Goal: Transaction & Acquisition: Purchase product/service

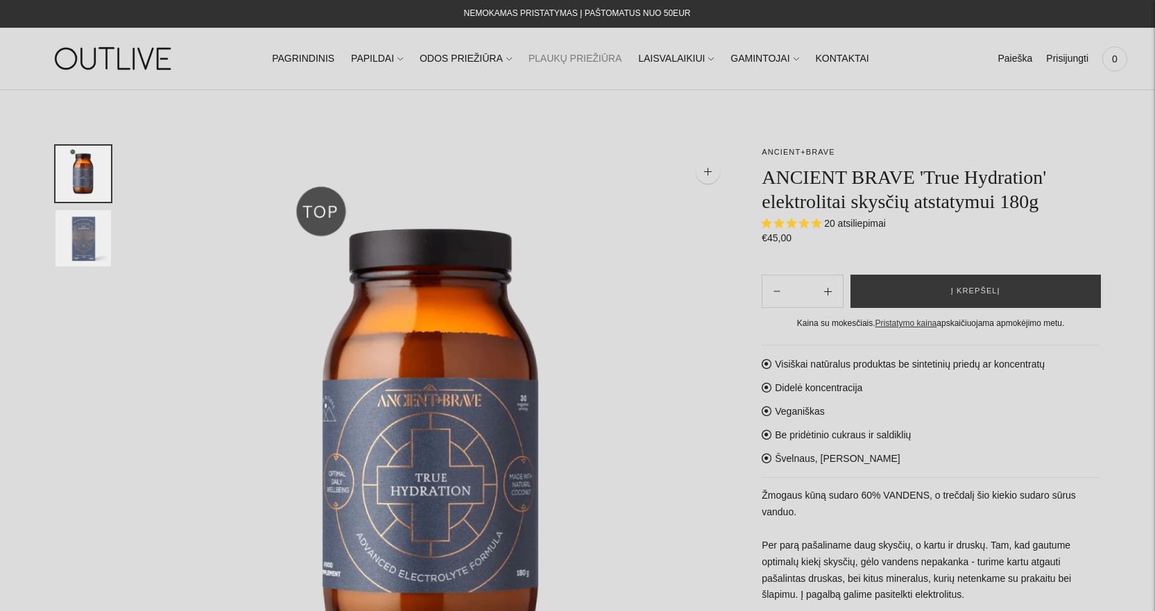
click at [561, 51] on link "PLAUKŲ PRIEŽIŪRA" at bounding box center [576, 59] width 94 height 31
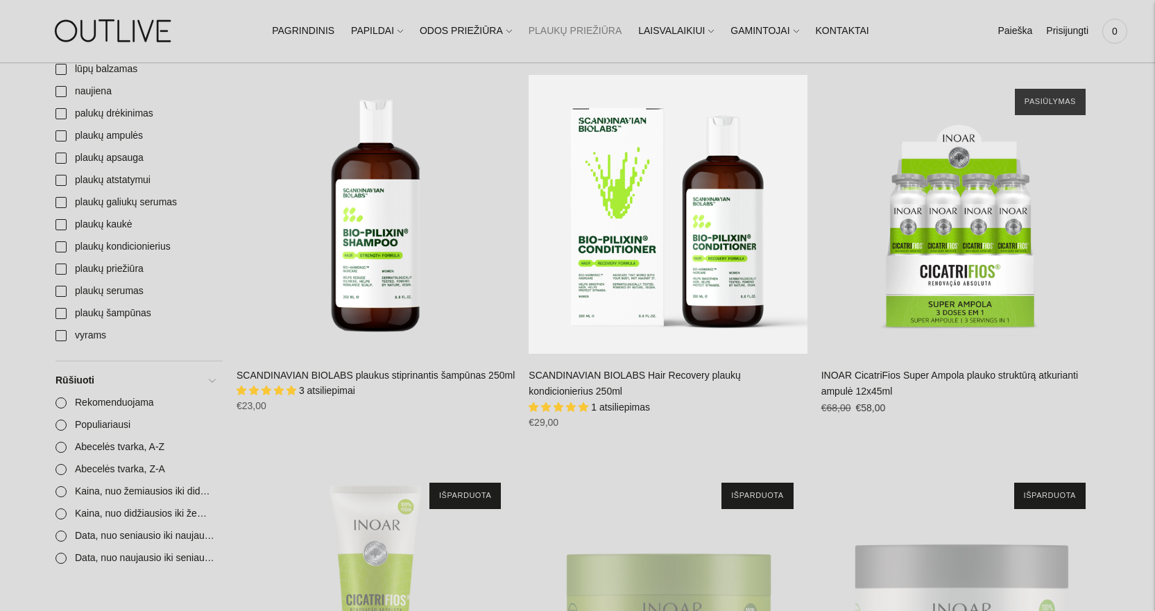
scroll to position [1179, 0]
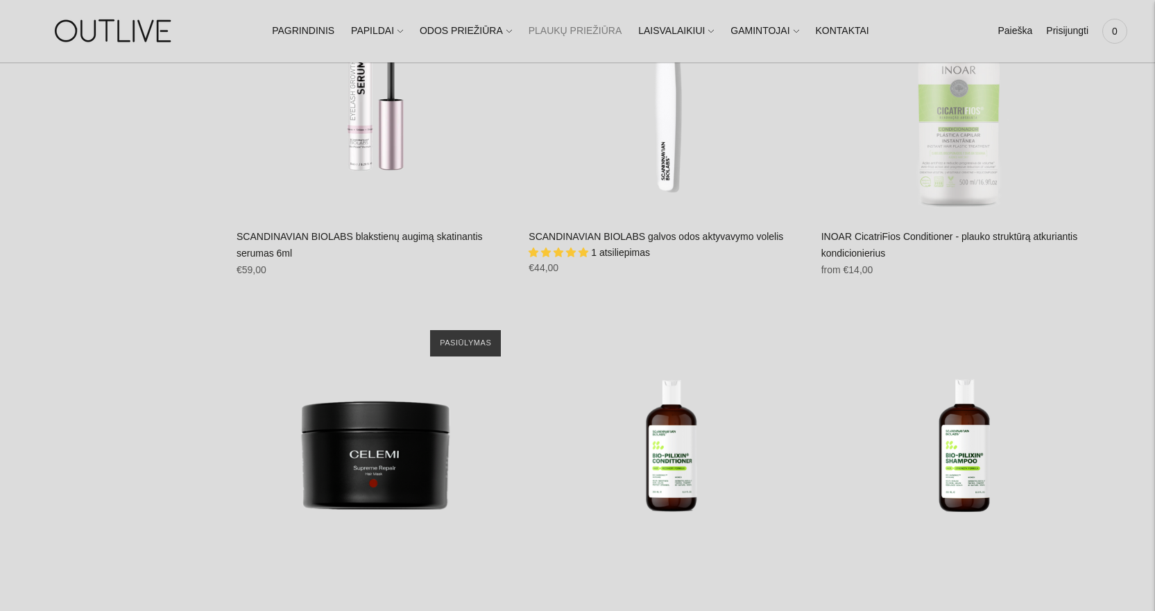
scroll to position [2289, 0]
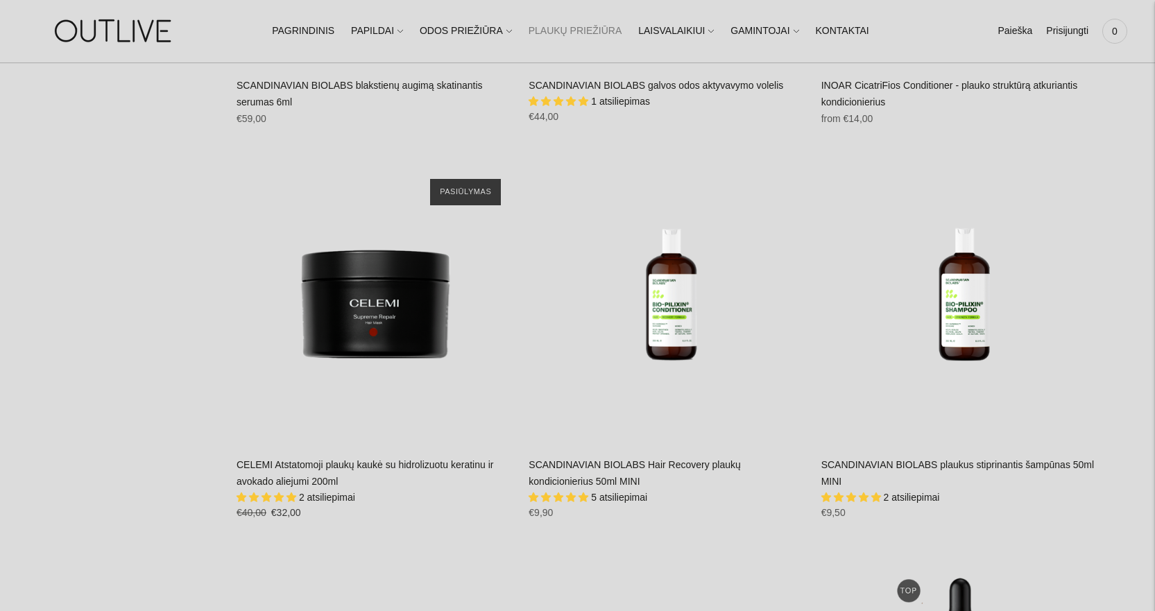
drag, startPoint x: 226, startPoint y: 458, endPoint x: 378, endPoint y: 476, distance: 153.0
click at [378, 476] on div "Žymės anticeliulitinis kremas apsauga nuo karščio apsauginis plaukų aliejus bla…" at bounding box center [577, 523] width 1044 height 4627
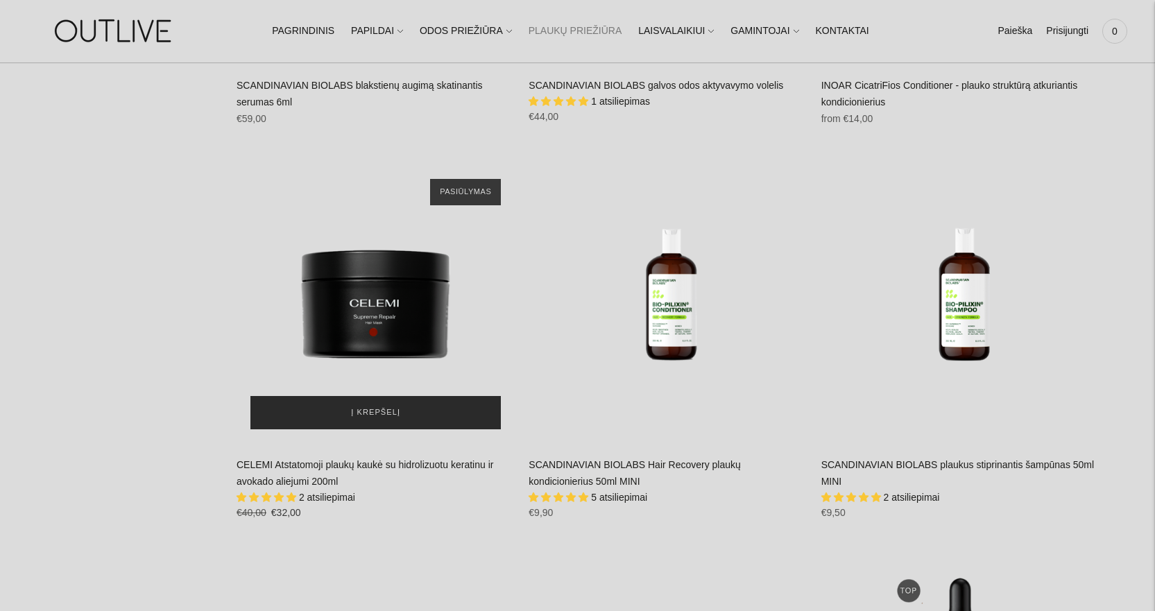
copy div "**********"
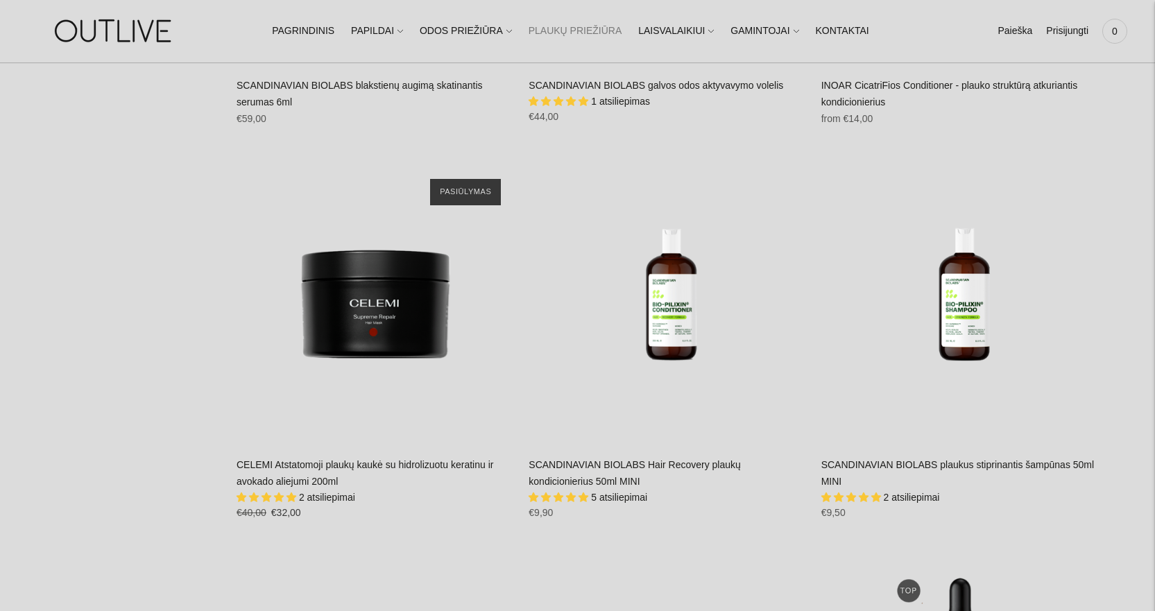
click at [189, 226] on div "Žymės anticeliulitinis kremas apsauga nuo karščio apsauginis plaukų aliejus bla…" at bounding box center [138, 530] width 167 height 4612
drag, startPoint x: 411, startPoint y: 499, endPoint x: 392, endPoint y: 486, distance: 23.3
click at [407, 497] on div "2 atsiliepimai" at bounding box center [376, 497] width 278 height 15
drag, startPoint x: 374, startPoint y: 484, endPoint x: 238, endPoint y: 463, distance: 137.6
click at [238, 463] on div "CELEMI Atstatomoji plaukų kaukė su hidrolizuotu keratinu ir avokado aliejumi 20…" at bounding box center [376, 494] width 278 height 74
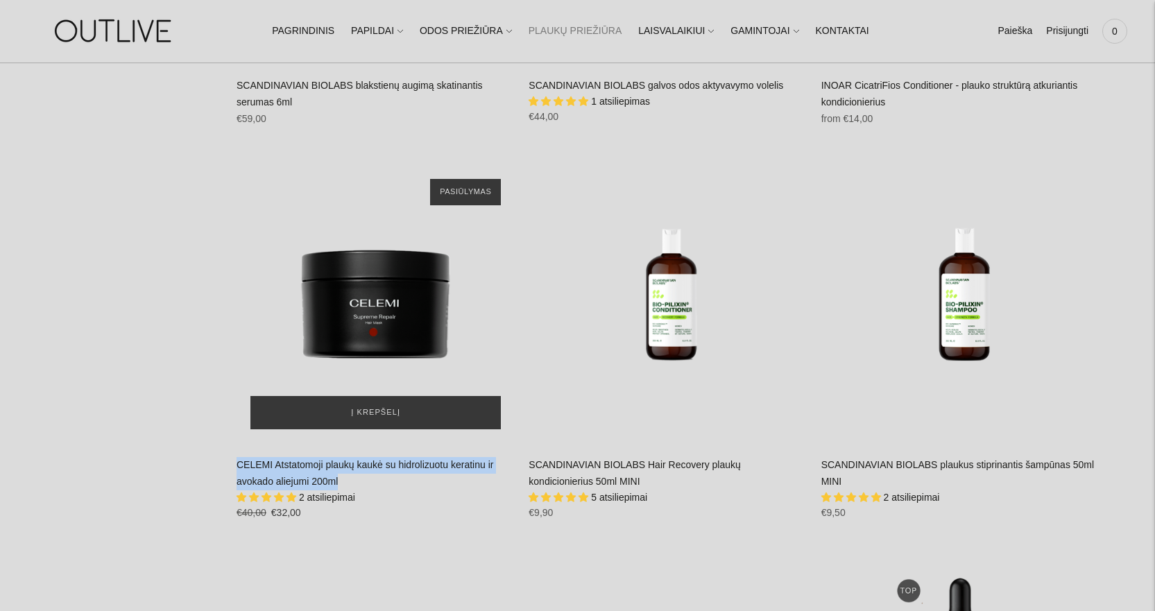
copy link "CELEMI Atstatomoji plaukų kaukė su hidrolizuotu keratinu ir avokado aliejumi 20…"
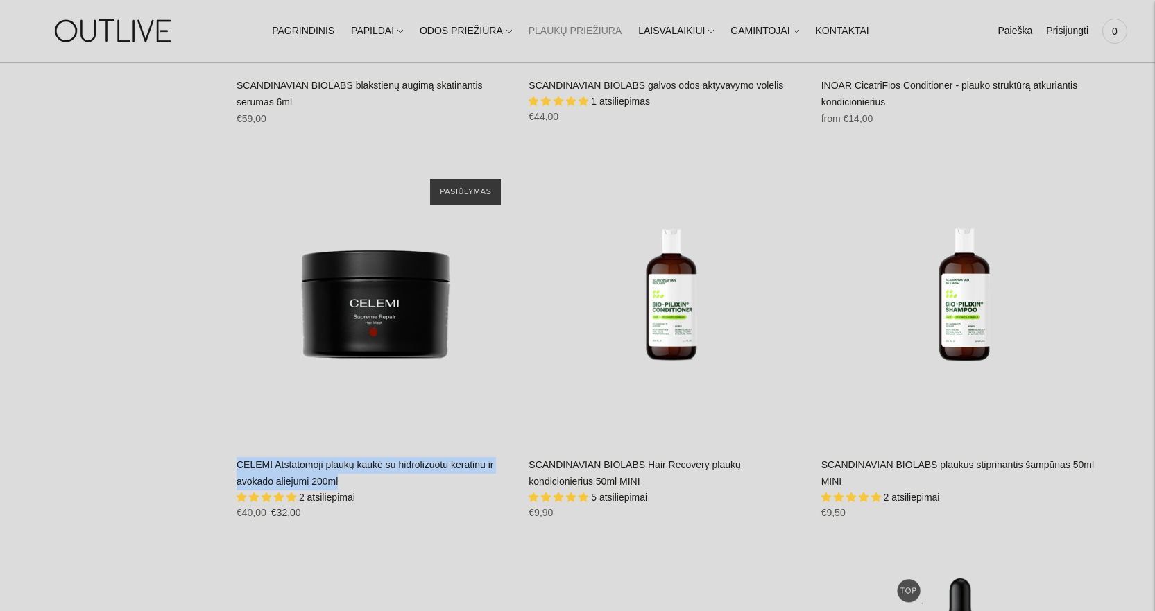
click at [347, 471] on div "CELEMI Atstatomoji plaukų kaukė su hidrolizuotu keratinu ir avokado aliejumi 20…" at bounding box center [376, 494] width 278 height 74
click at [280, 468] on link "CELEMI Atstatomoji plaukų kaukė su hidrolizuotu keratinu ir avokado aliejumi 20…" at bounding box center [365, 473] width 257 height 28
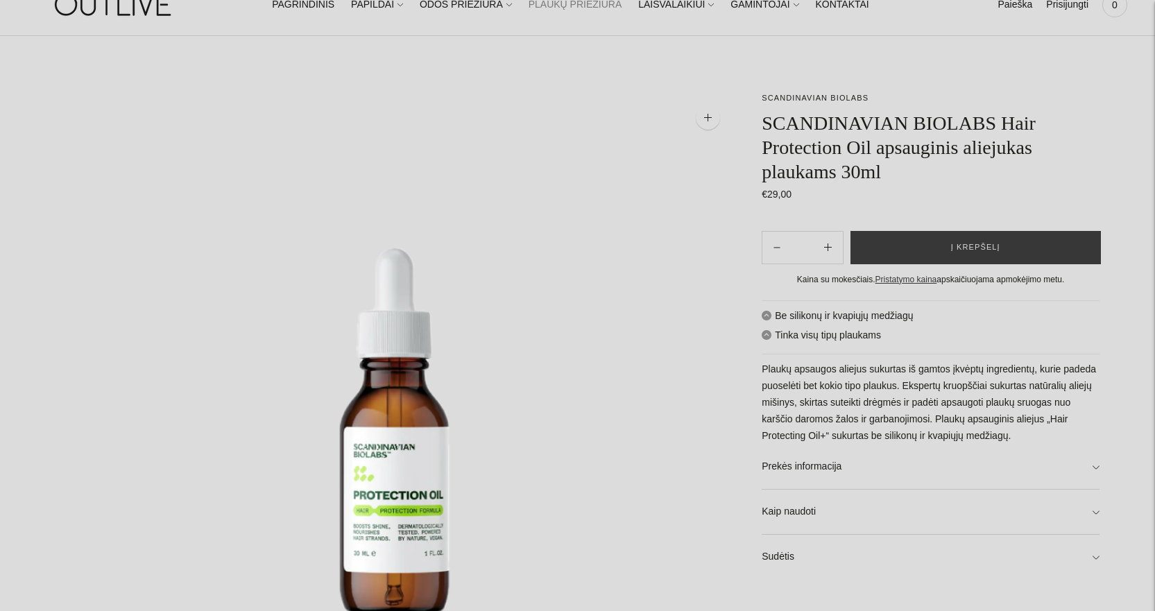
scroll to position [277, 0]
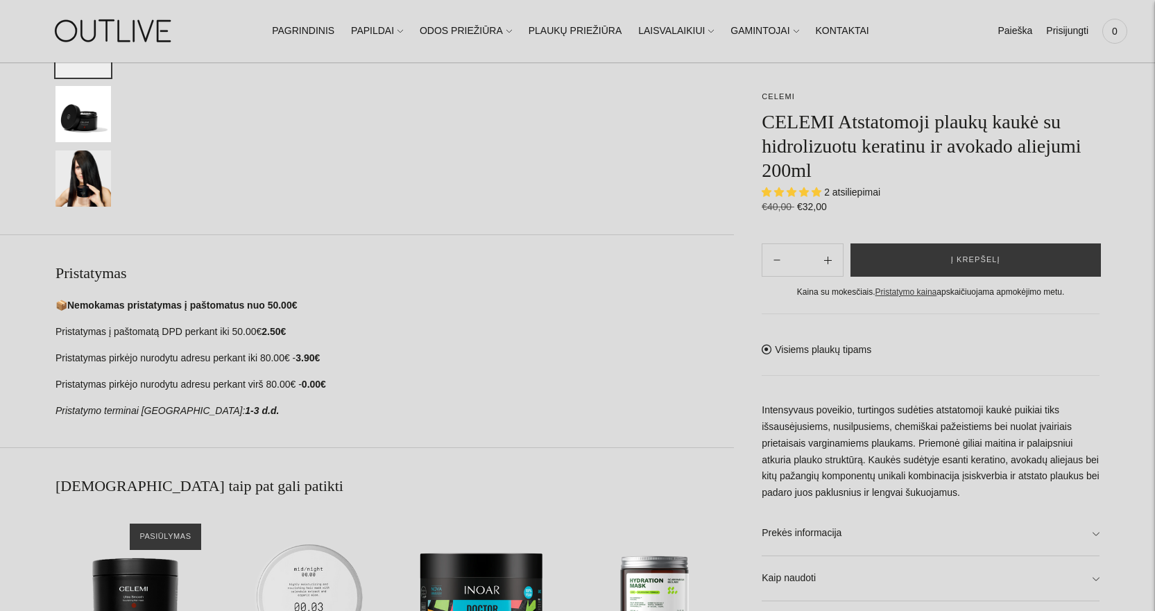
scroll to position [402, 0]
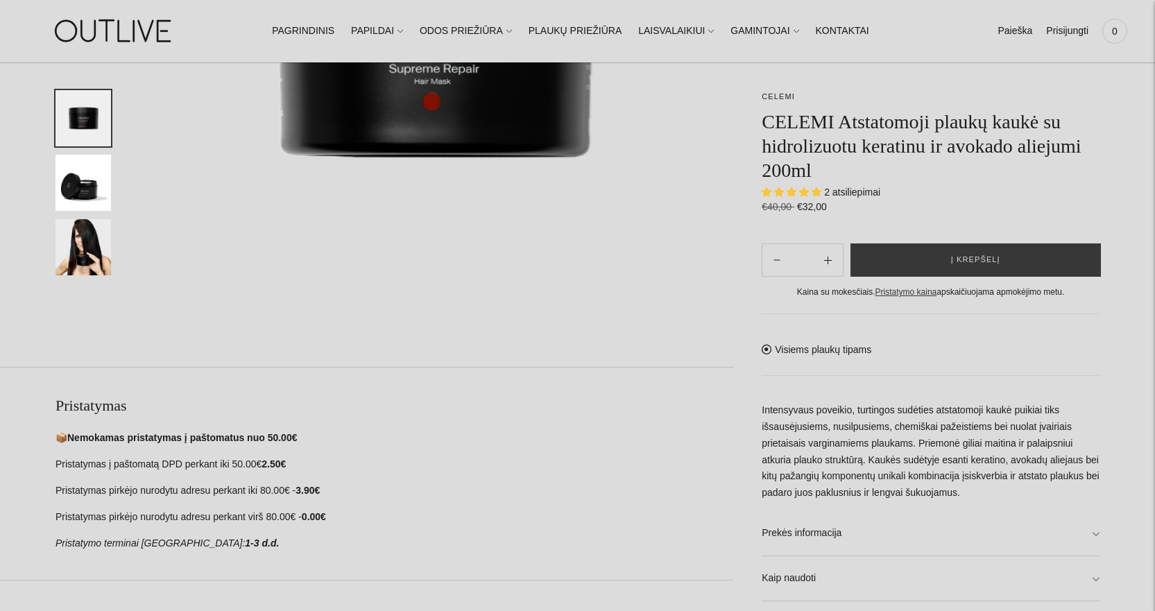
click at [65, 246] on img "Translation missing: en.general.accessibility.image_thumbail" at bounding box center [82, 247] width 55 height 56
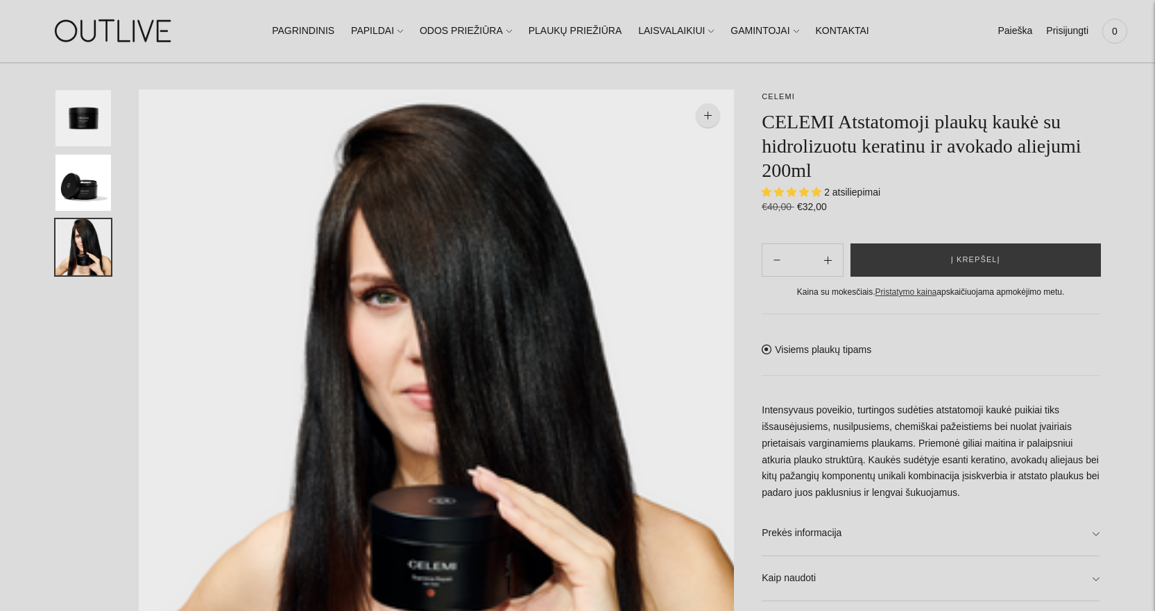
scroll to position [0, 0]
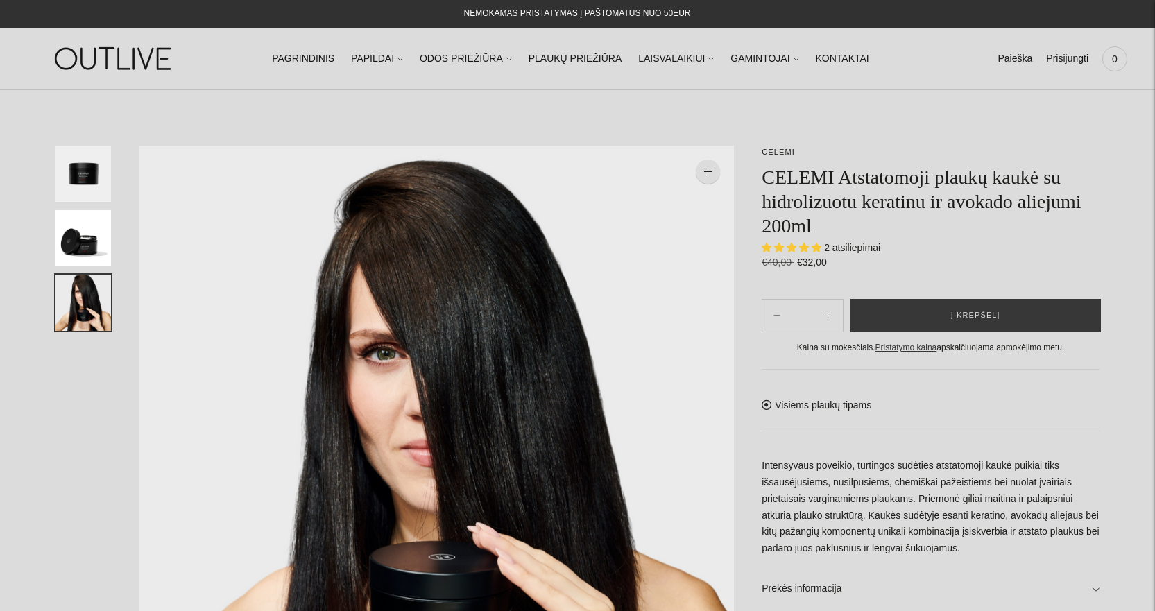
click at [103, 243] on img "Translation missing: en.general.accessibility.image_thumbail" at bounding box center [82, 238] width 55 height 56
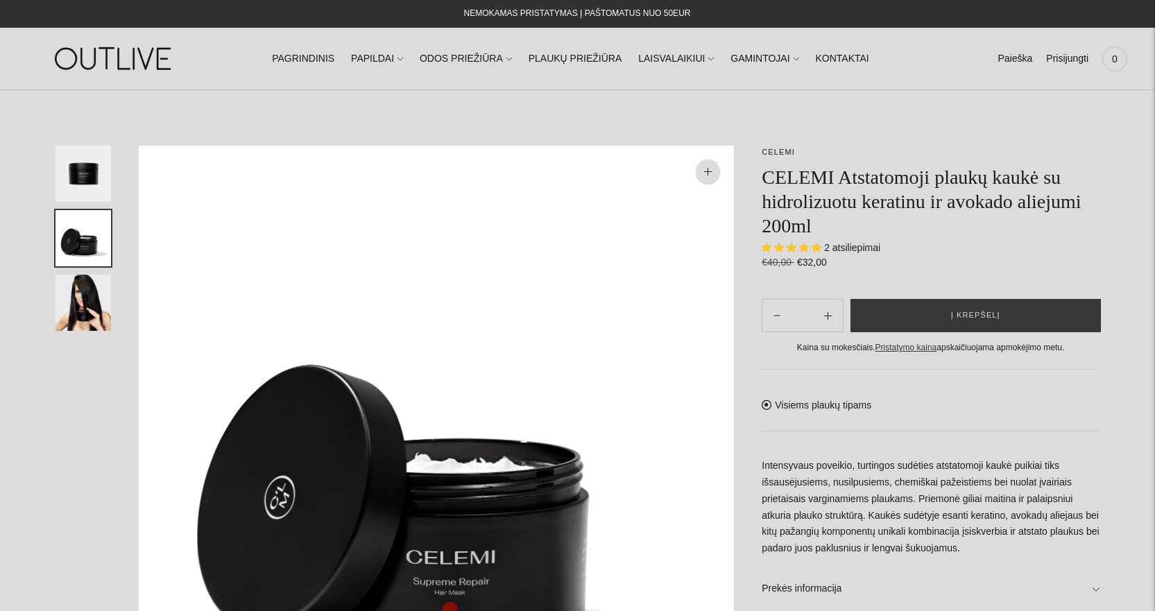
click at [85, 288] on img "Translation missing: en.general.accessibility.image_thumbail" at bounding box center [82, 303] width 55 height 56
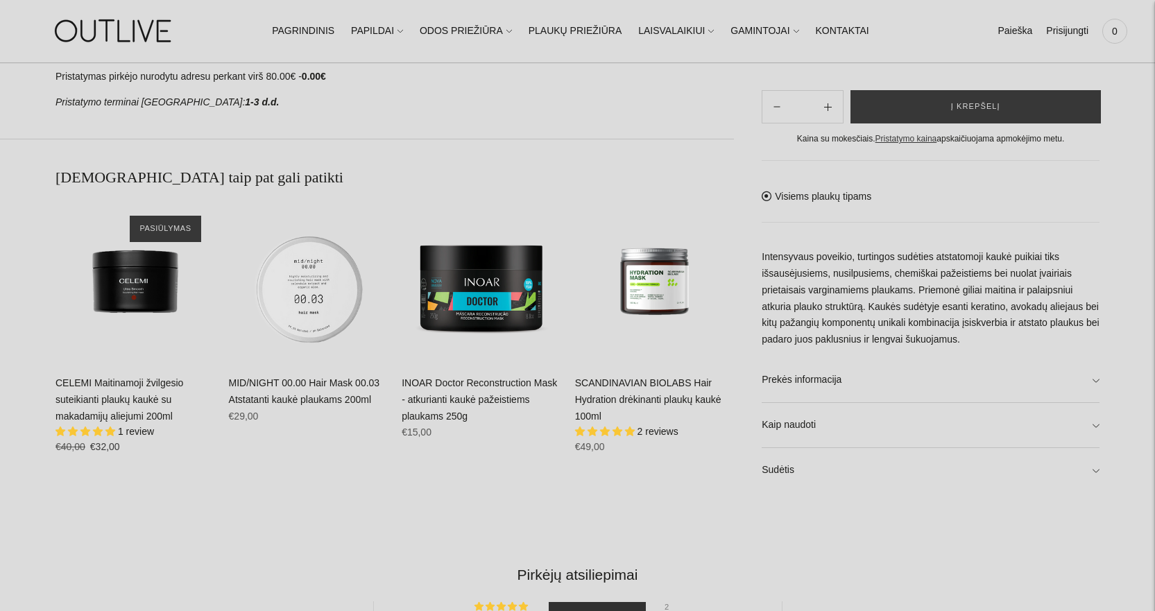
scroll to position [486, 0]
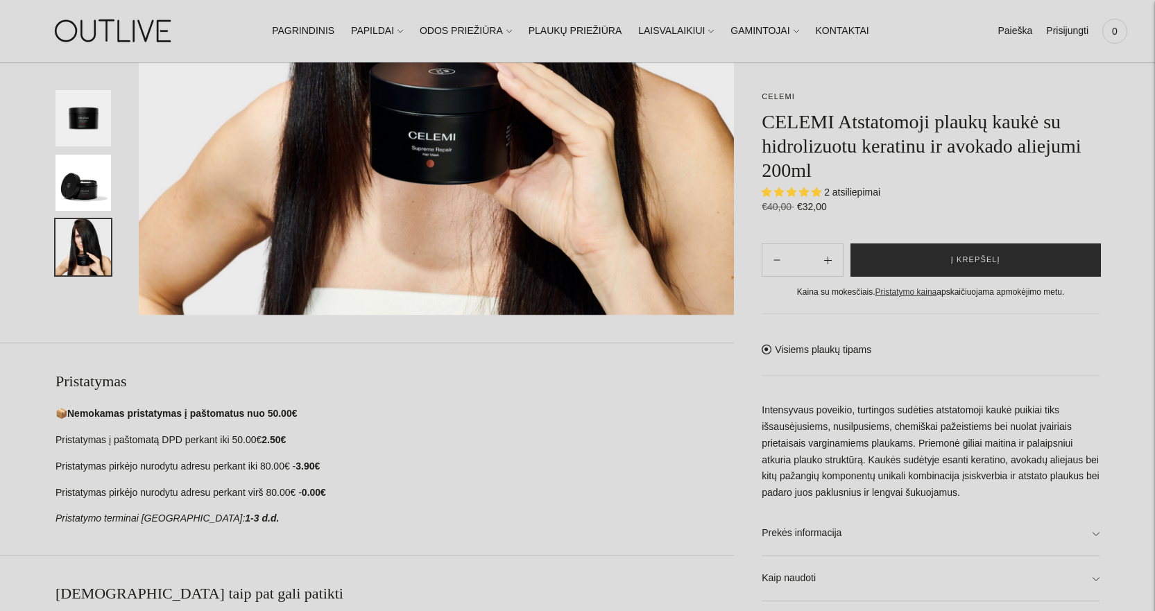
click at [882, 266] on button "Į krepšelį" at bounding box center [975, 259] width 251 height 33
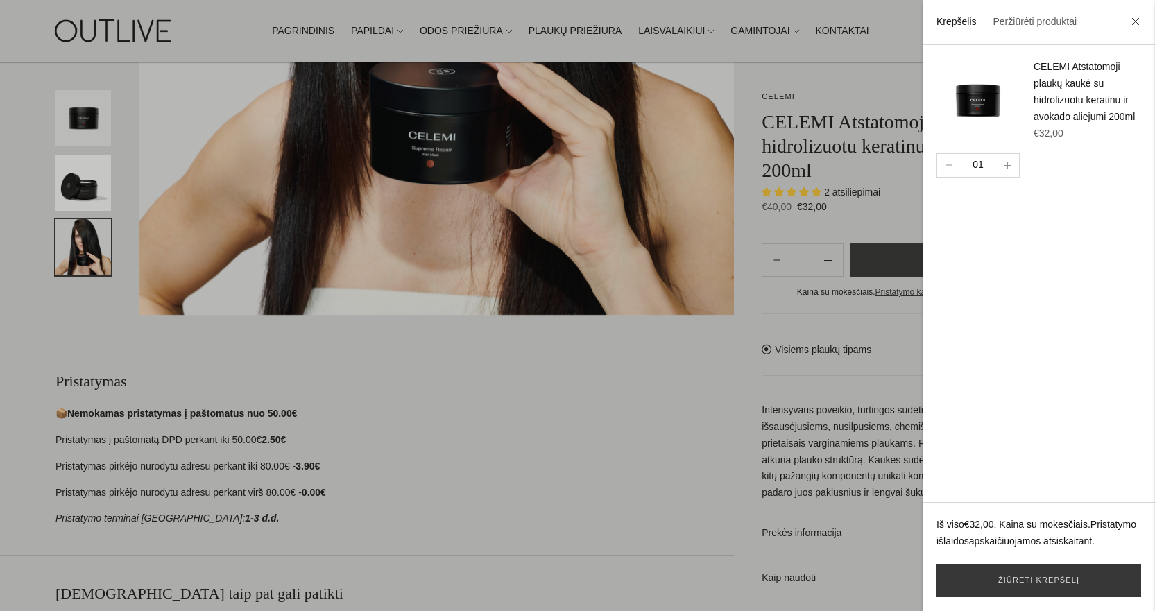
click at [556, 26] on div at bounding box center [577, 305] width 1155 height 611
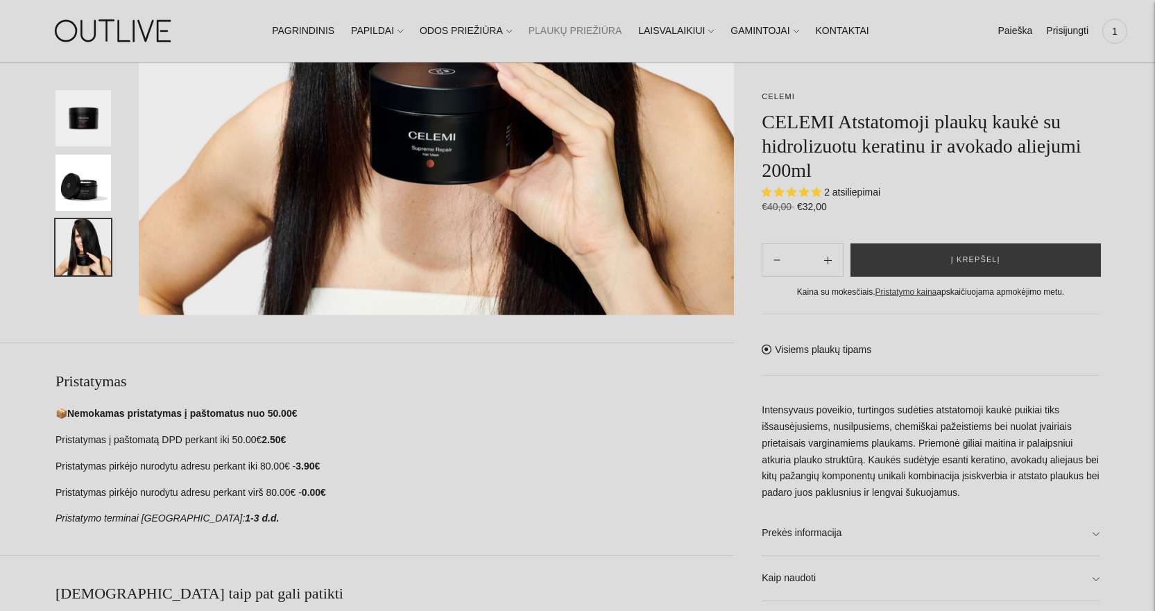
click at [556, 28] on link "PLAUKŲ PRIEŽIŪRA" at bounding box center [576, 31] width 94 height 31
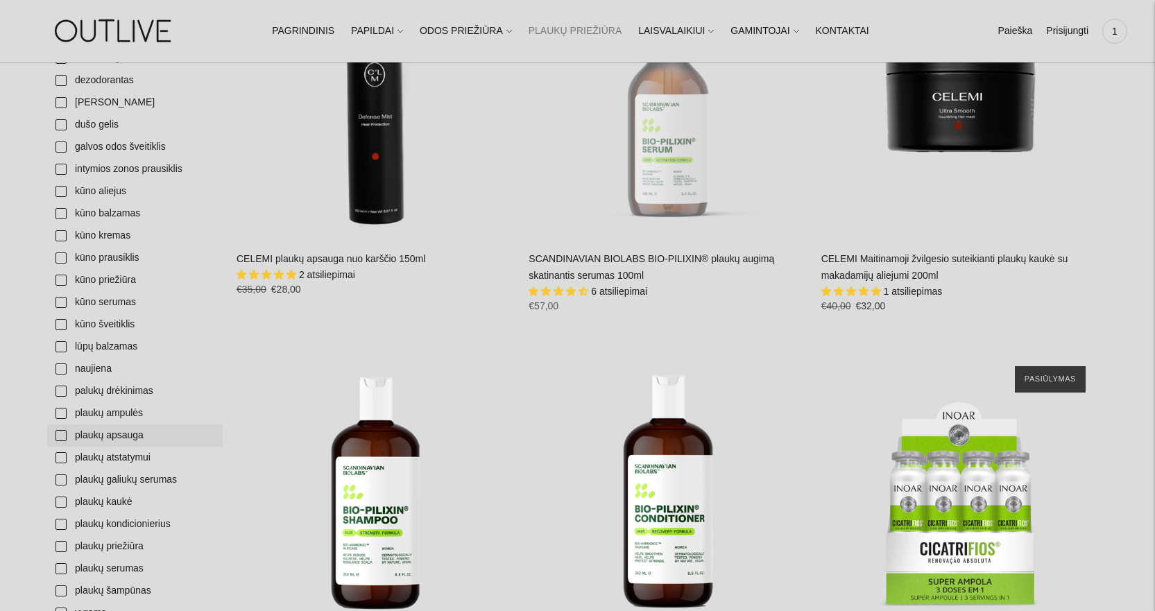
scroll to position [763, 0]
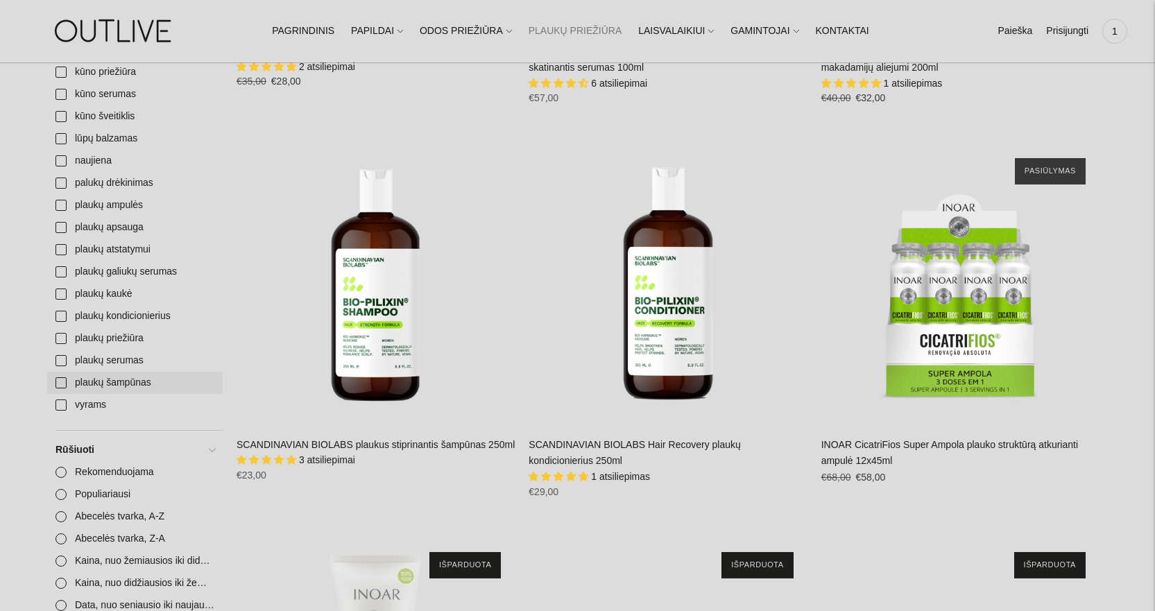
click at [63, 386] on link "plaukų šampūnas" at bounding box center [134, 383] width 175 height 22
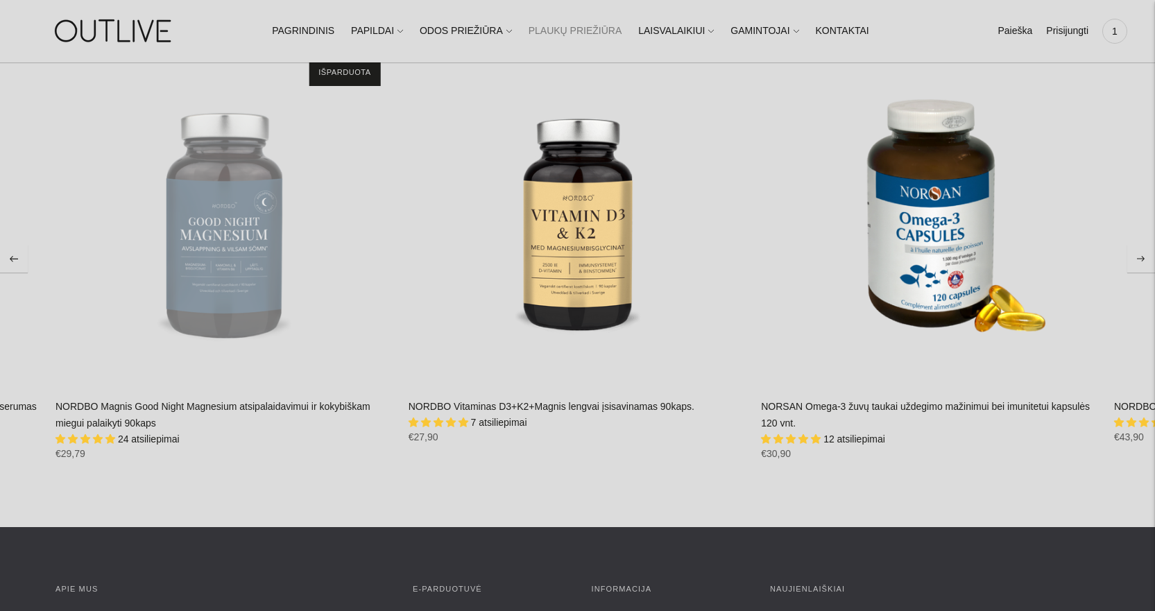
scroll to position [1491, 0]
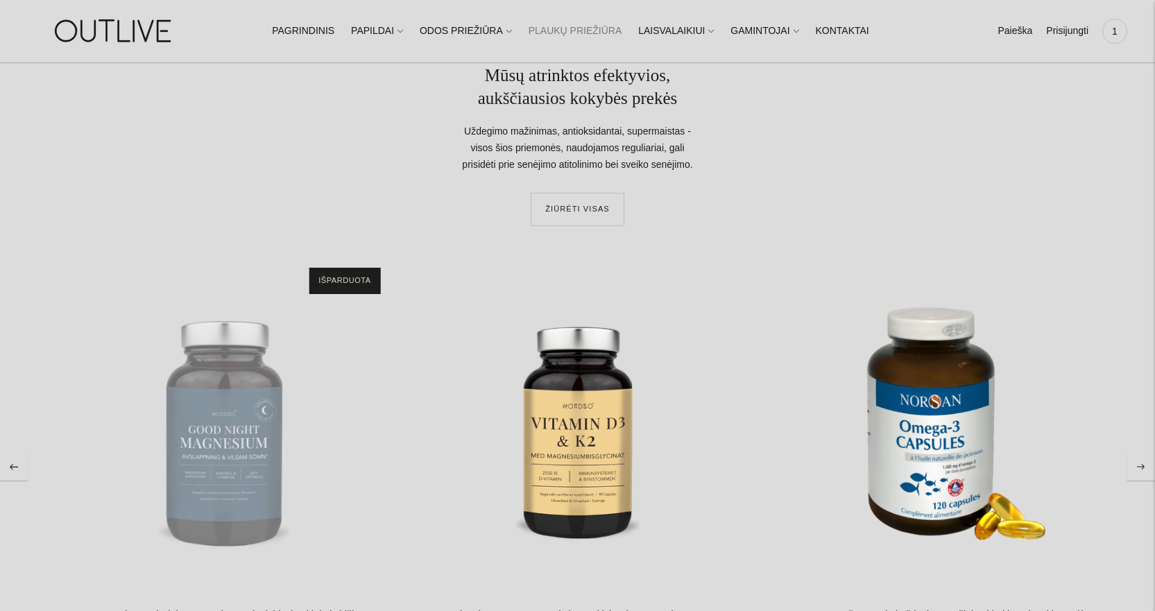
click at [1143, 472] on button "Move to next carousel slide" at bounding box center [1141, 467] width 28 height 28
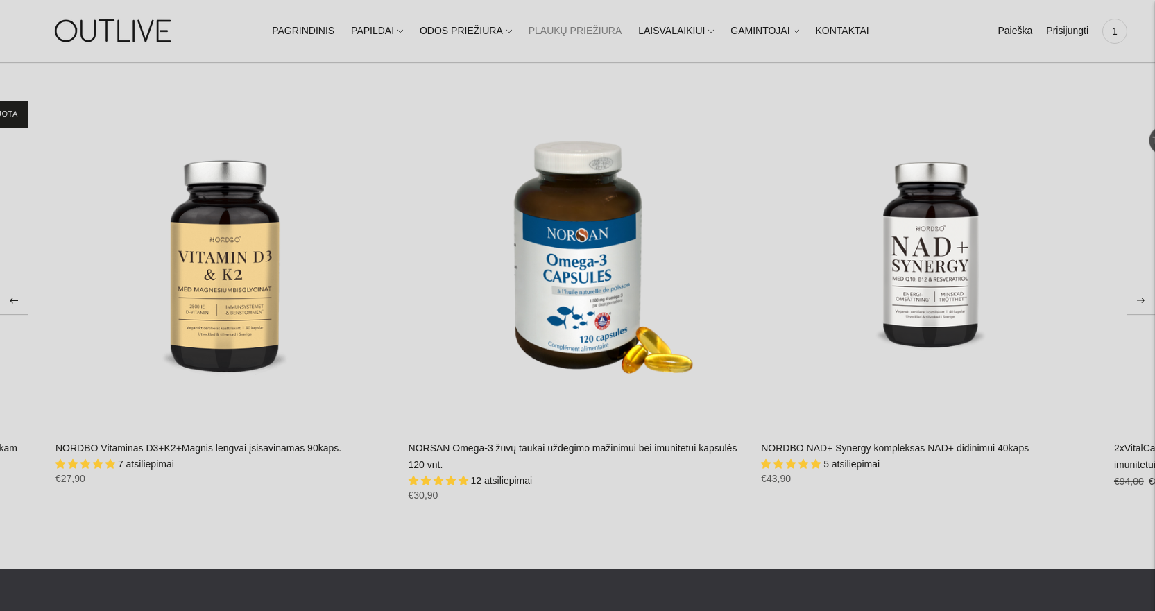
scroll to position [1768, 0]
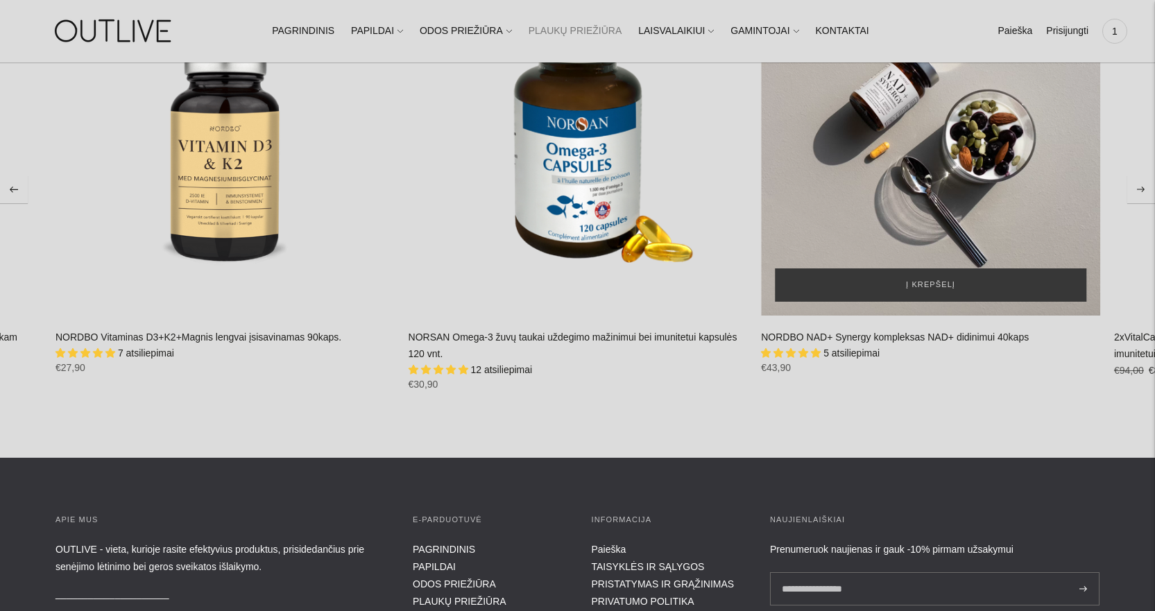
click at [950, 149] on div "NORDBO NAD+ Synergy kompleksas NAD+ didinimui 40kaps\a" at bounding box center [930, 145] width 339 height 339
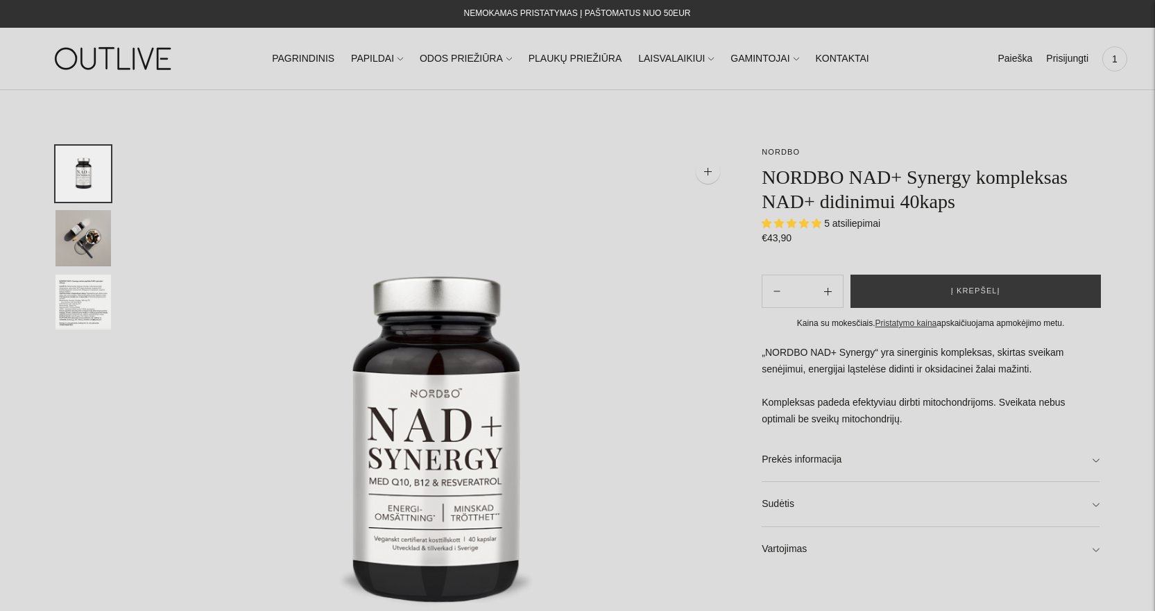
click at [76, 236] on img "Translation missing: en.general.accessibility.image_thumbail" at bounding box center [82, 238] width 55 height 56
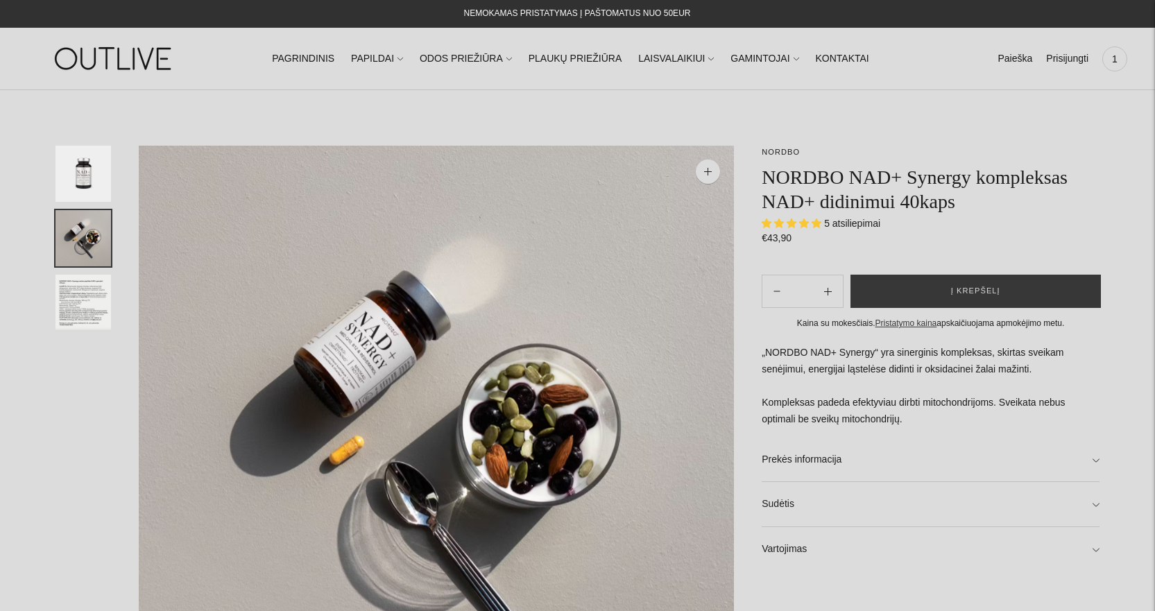
click at [87, 172] on img "Translation missing: en.general.accessibility.image_thumbail" at bounding box center [82, 174] width 55 height 56
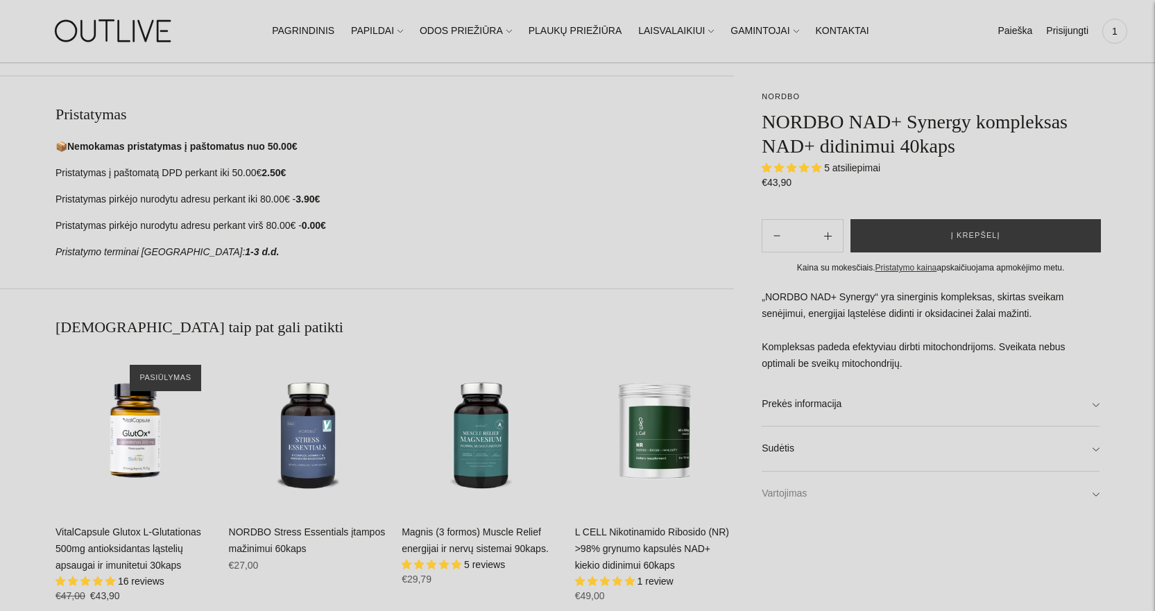
scroll to position [694, 0]
click at [832, 453] on link "Sudėtis" at bounding box center [931, 449] width 338 height 44
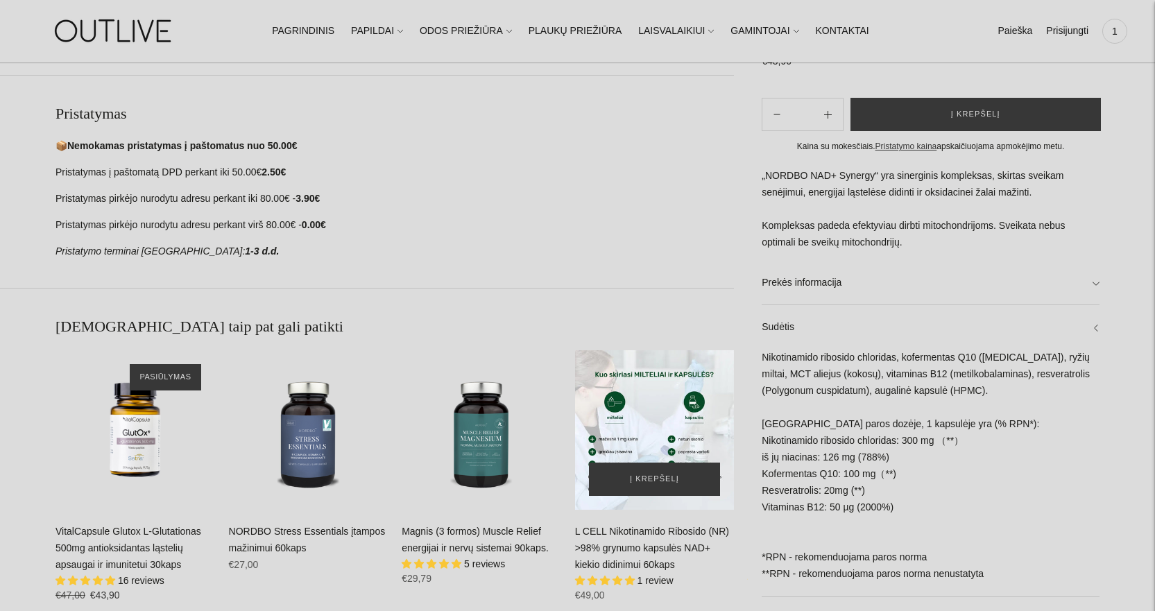
click at [678, 424] on div "L CELL Nikotinamido Ribosido (NR) >98% grynumo kapsulės NAD+ kiekio didinimui 6…" at bounding box center [655, 430] width 160 height 160
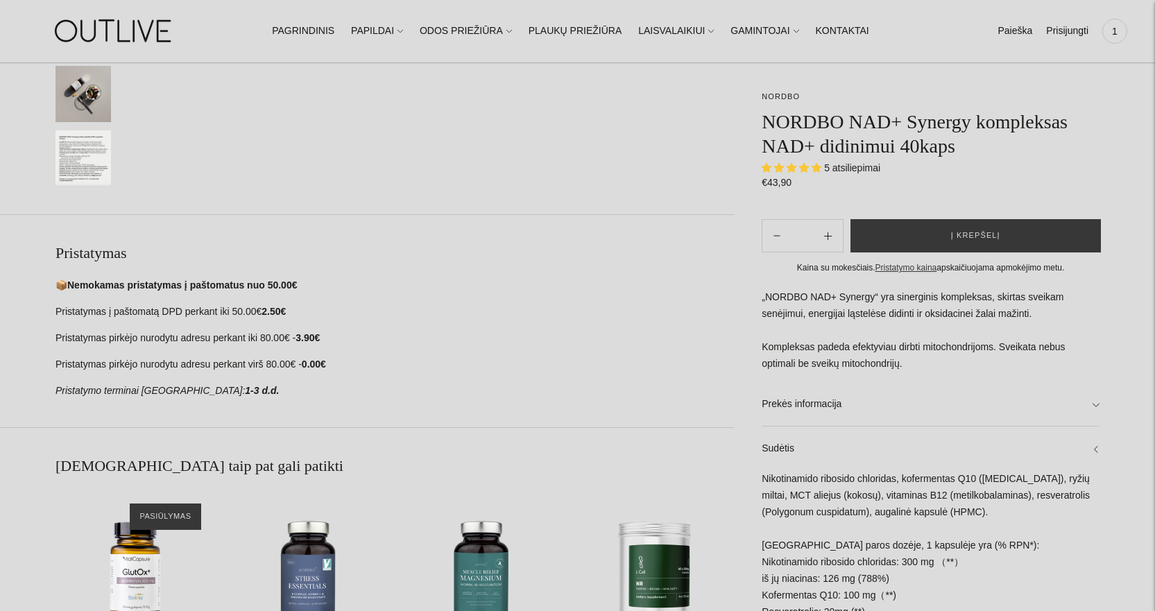
scroll to position [763, 0]
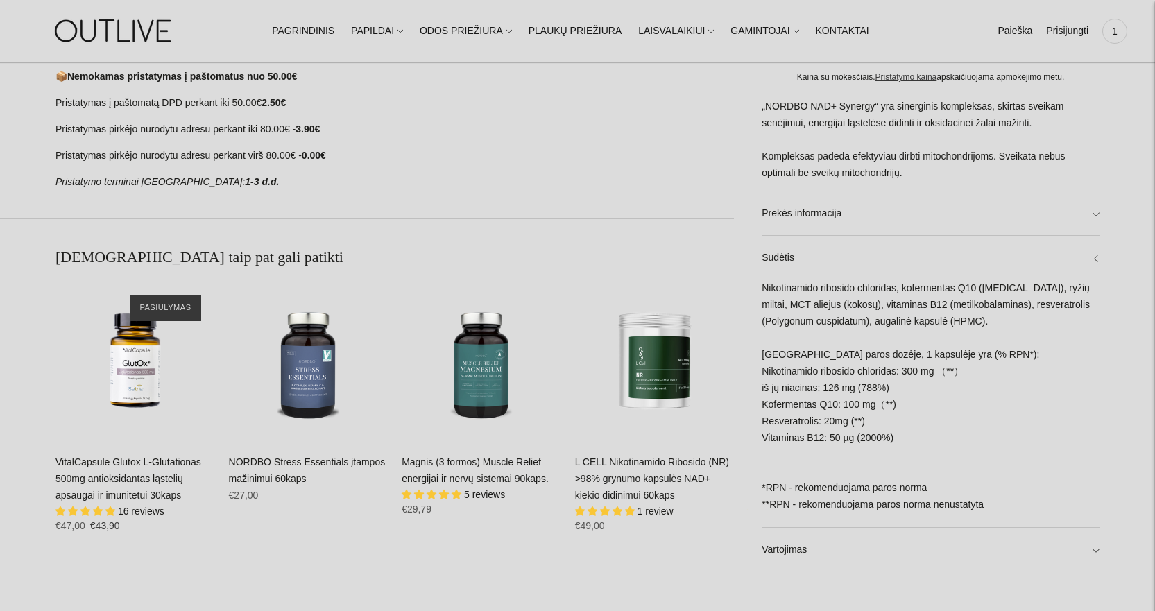
click at [641, 487] on div "L CELL Nikotinamido Ribosido (NR) >98% grynumo kapsulės NAD+ kiekio didinimui 6…" at bounding box center [655, 499] width 160 height 90
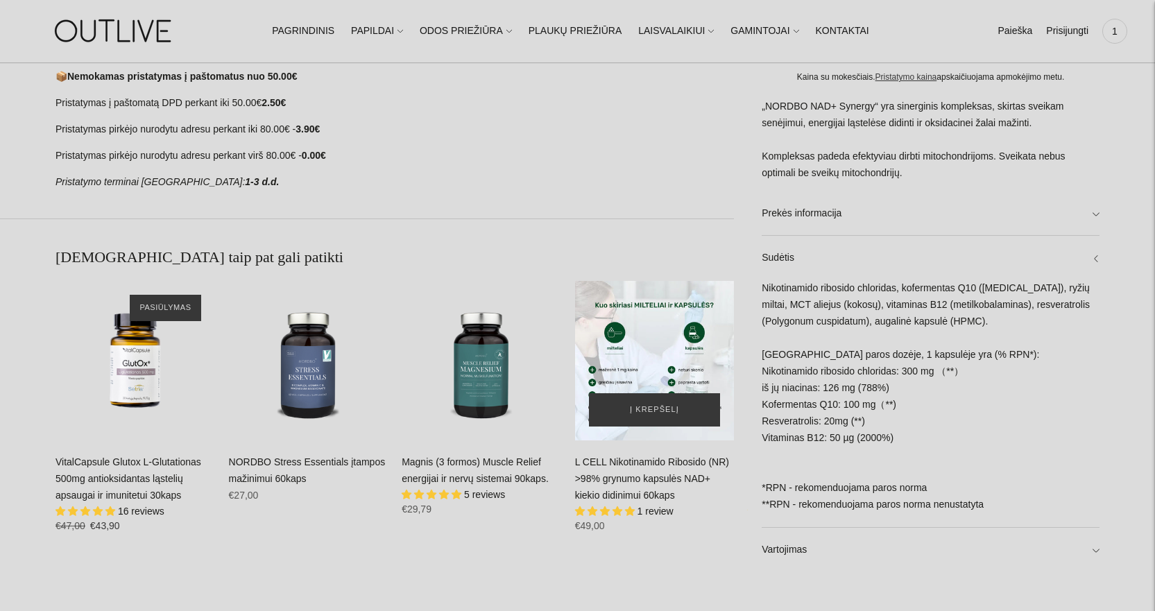
click at [668, 377] on div "L CELL Nikotinamido Ribosido (NR) >98% grynumo kapsulės NAD+ kiekio didinimui 6…" at bounding box center [655, 361] width 160 height 160
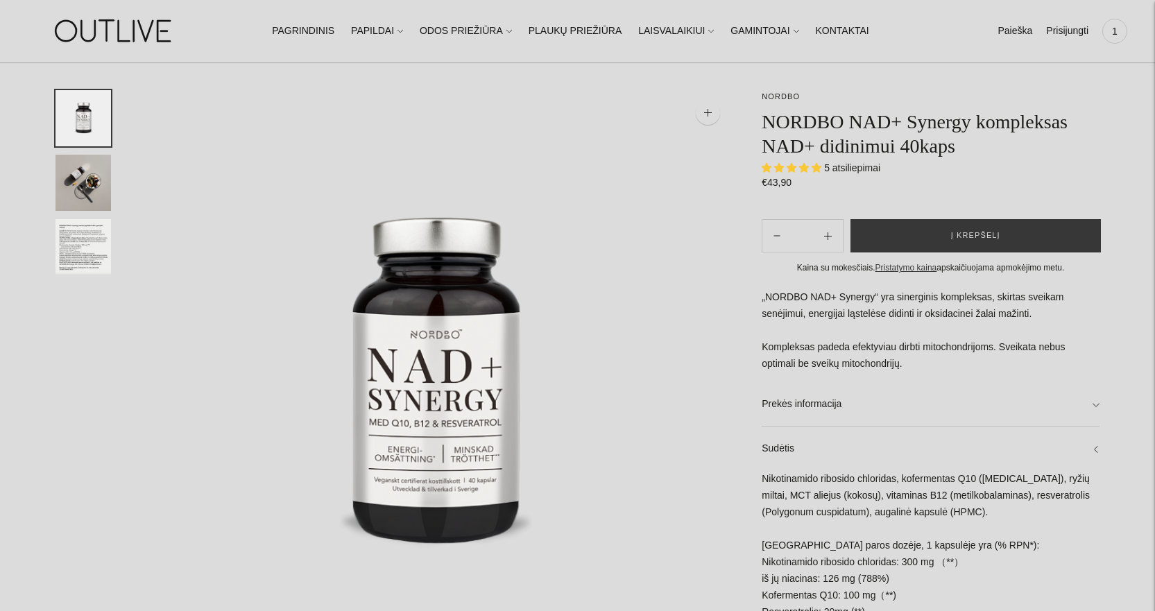
scroll to position [0, 0]
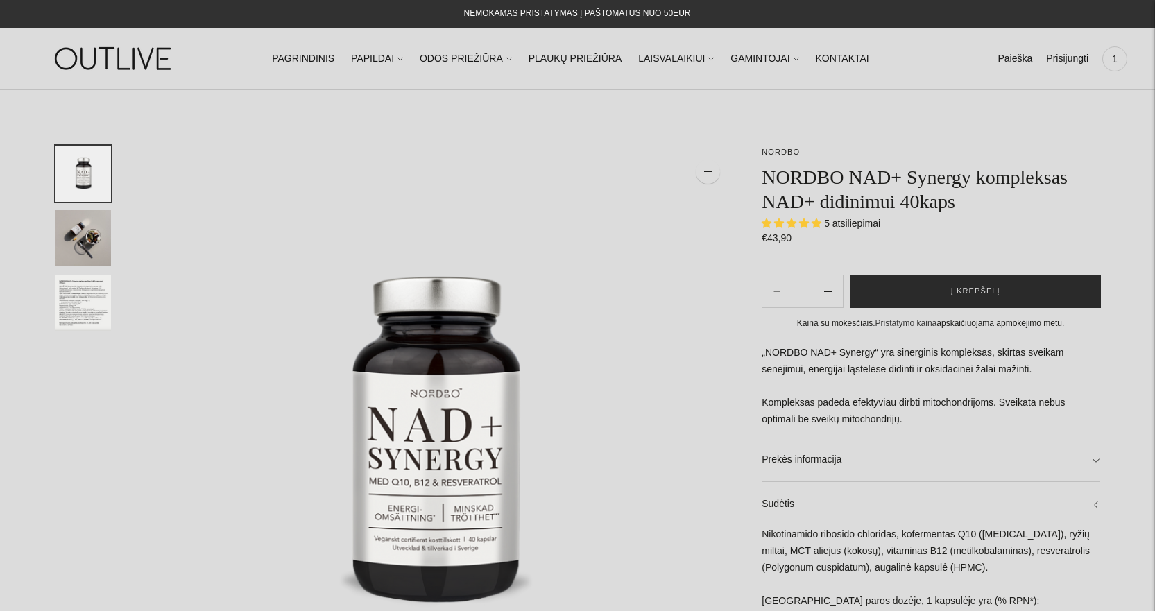
click at [1000, 293] on button "Į krepšelį" at bounding box center [975, 291] width 251 height 33
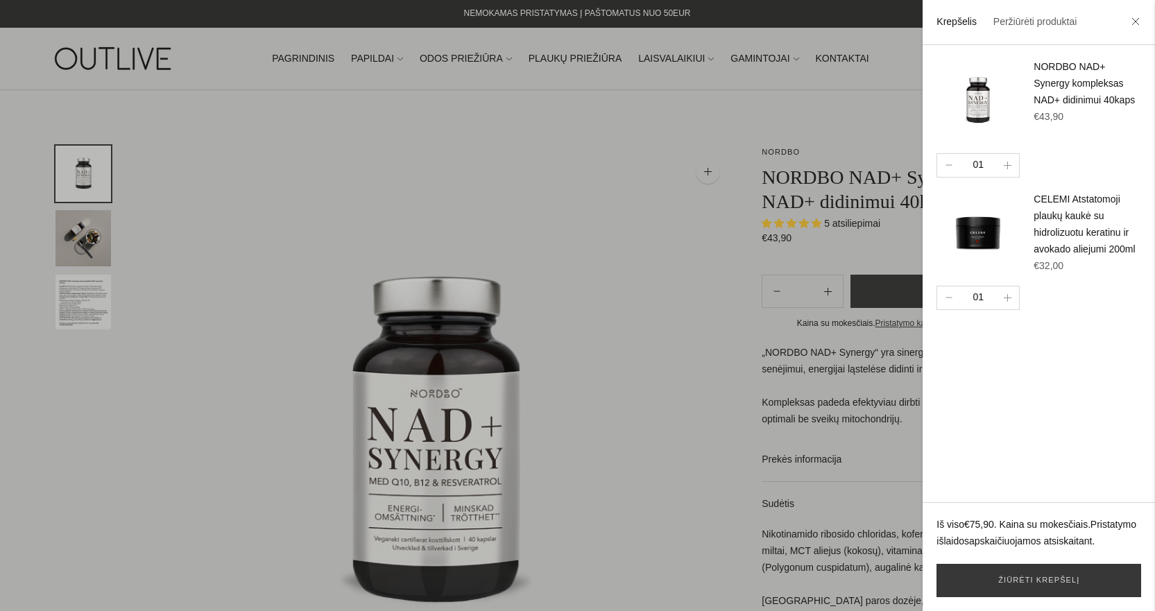
click at [635, 307] on div at bounding box center [577, 305] width 1155 height 611
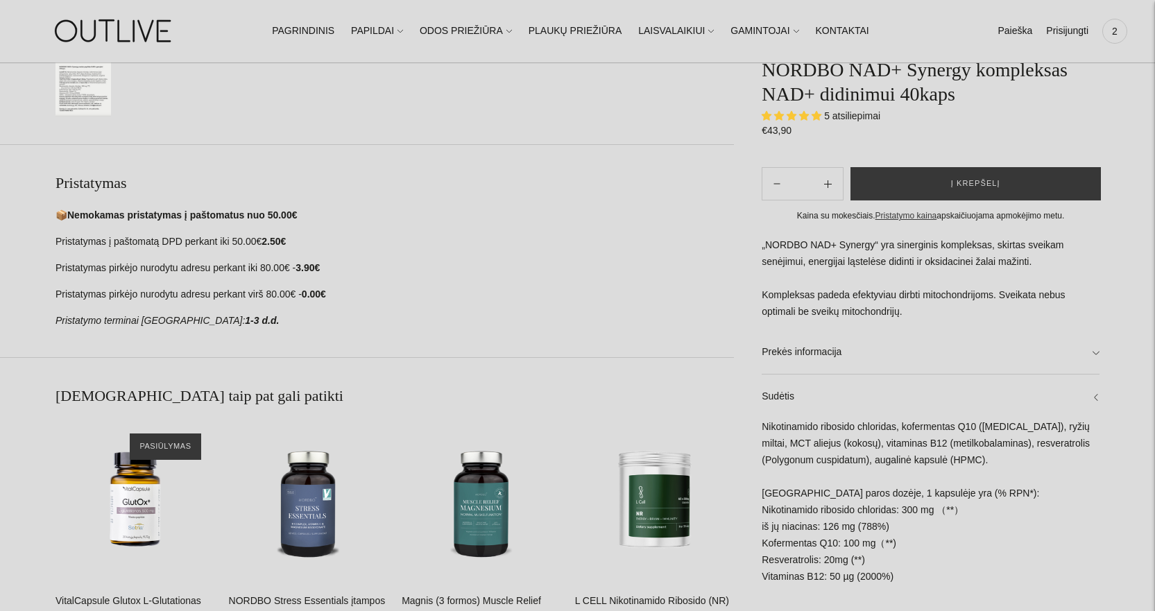
scroll to position [832, 0]
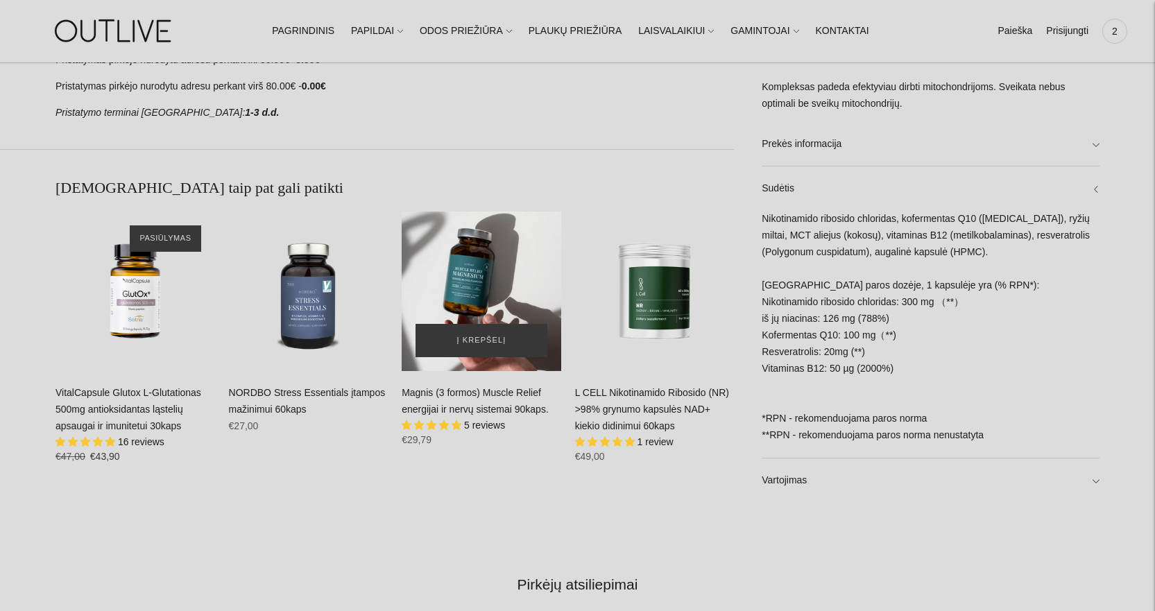
click at [470, 305] on div "Magnis (3 formos) Muscle Relief energijai ir nervų sistemai 90kaps.\a" at bounding box center [482, 292] width 160 height 160
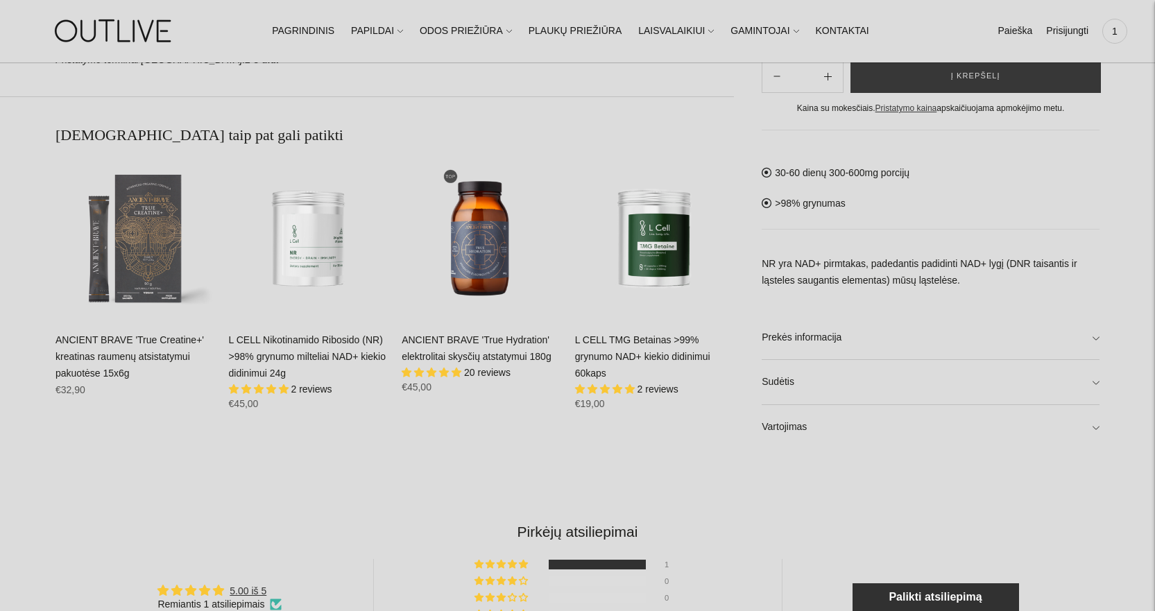
scroll to position [763, 0]
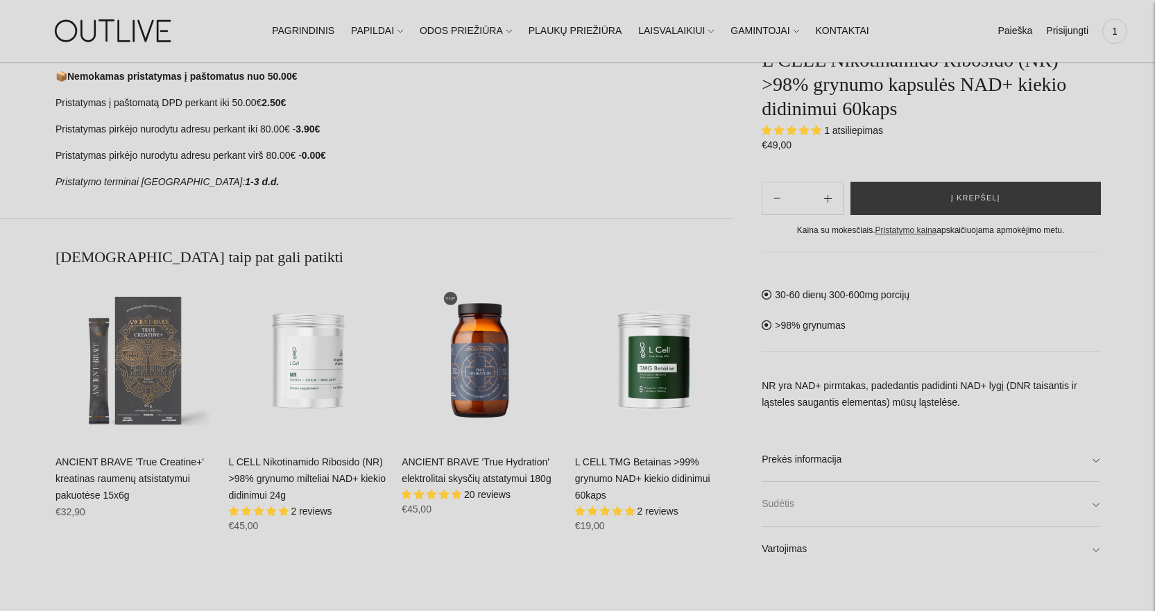
click at [835, 510] on link "Sudėtis" at bounding box center [931, 504] width 338 height 44
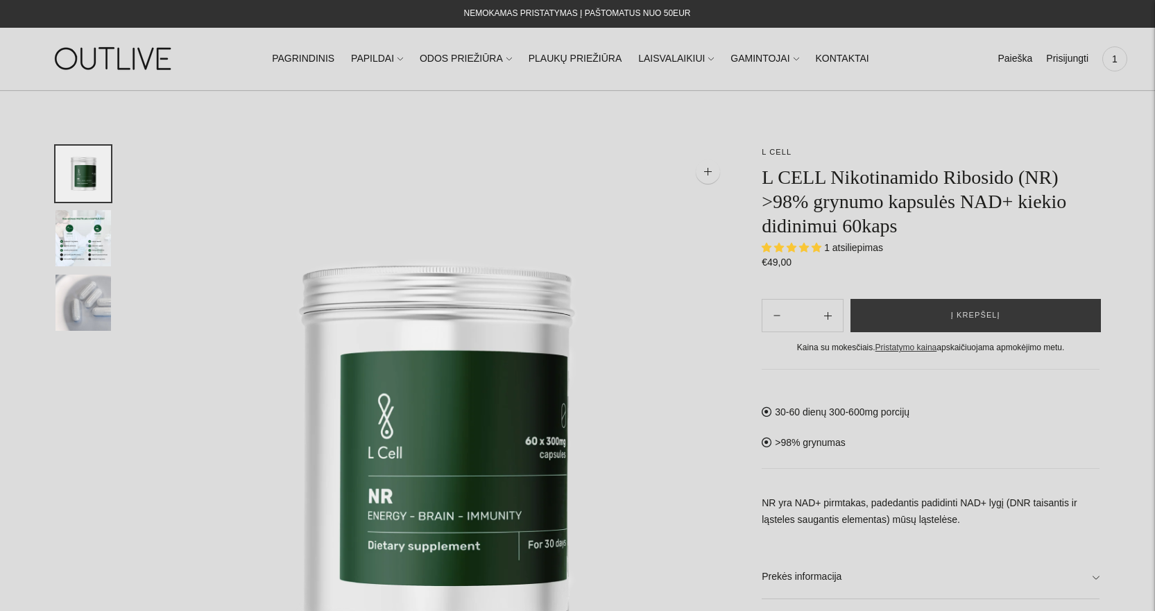
scroll to position [347, 0]
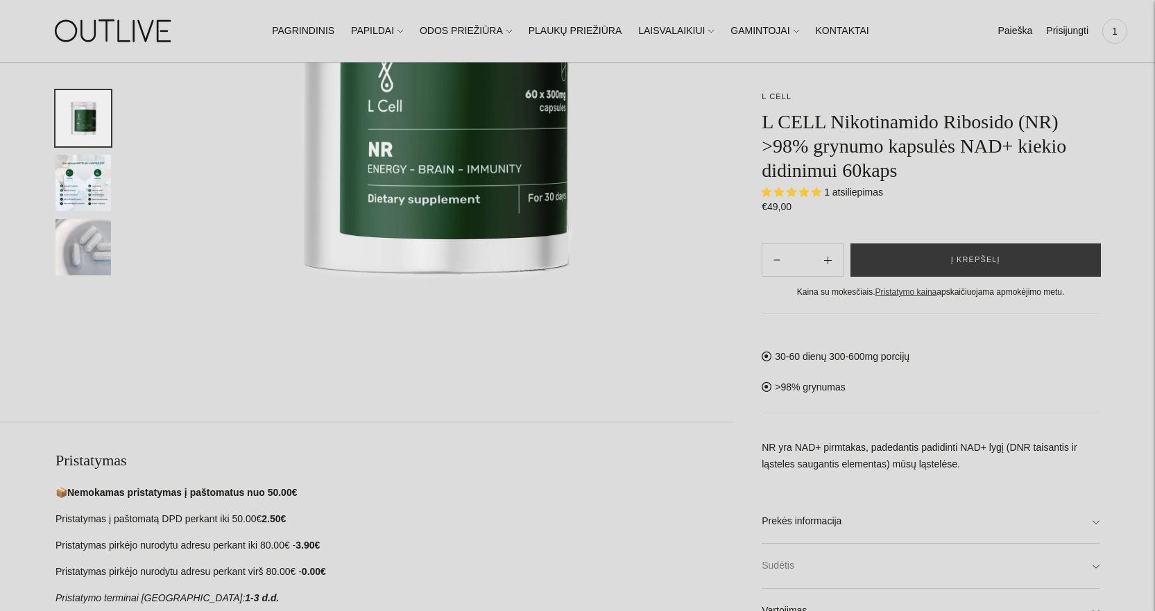
click at [818, 560] on link "Sudėtis" at bounding box center [931, 566] width 338 height 44
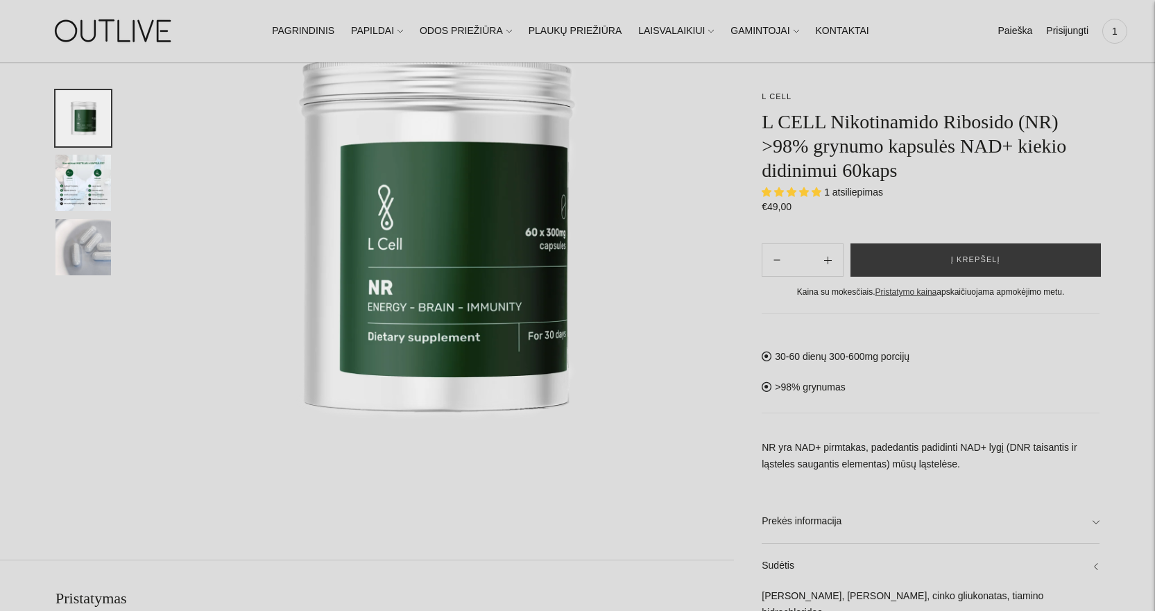
scroll to position [208, 0]
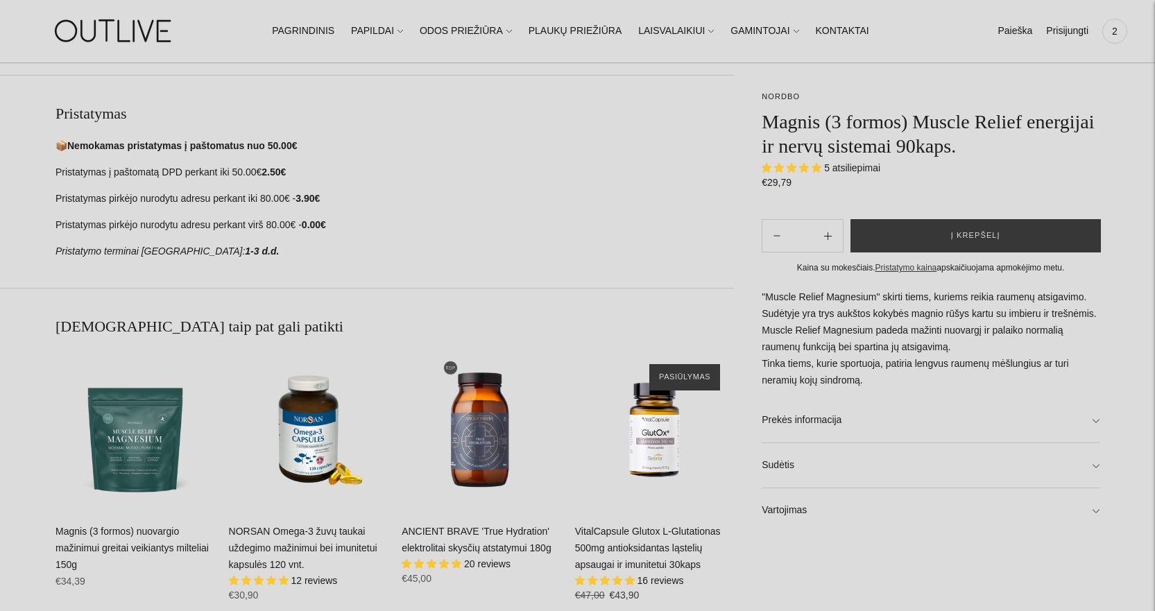
scroll to position [832, 0]
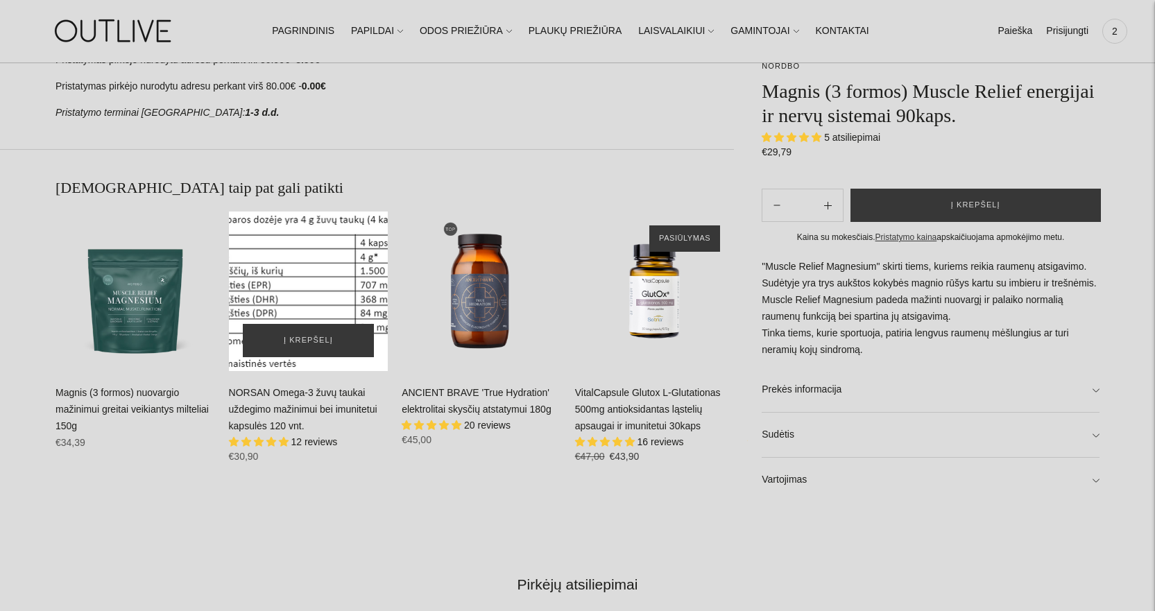
click at [320, 283] on div "NORSAN Omega-3 žuvų taukai uždegimo mažinimui bei imunitetui kapsulės 120 vnt.\a" at bounding box center [309, 292] width 160 height 160
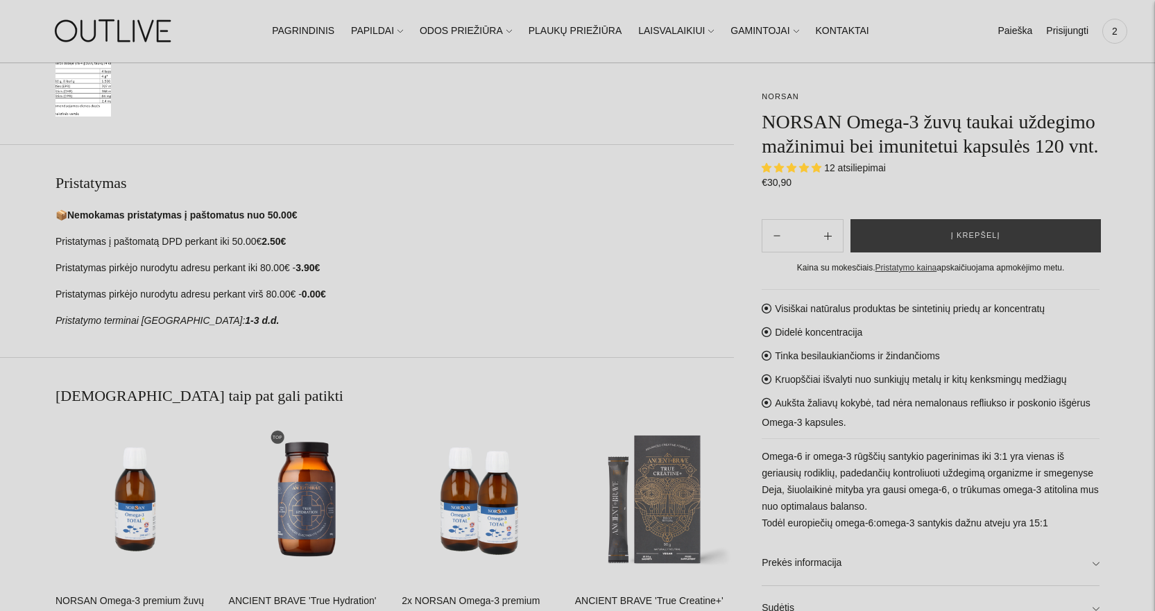
scroll to position [902, 0]
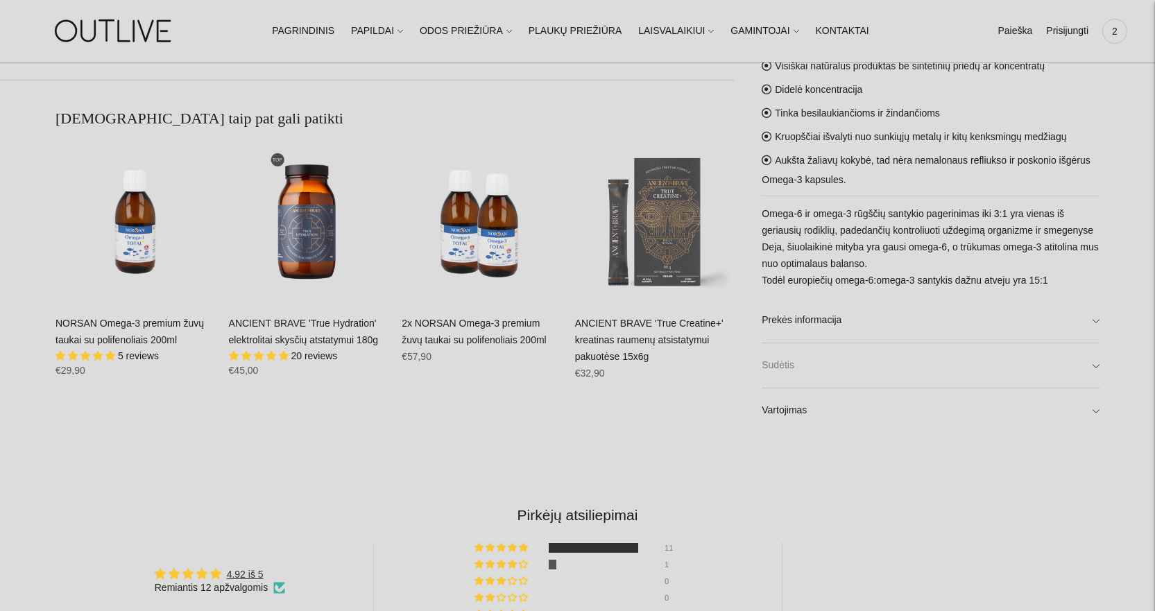
click at [790, 367] on link "Sudėtis" at bounding box center [931, 365] width 338 height 44
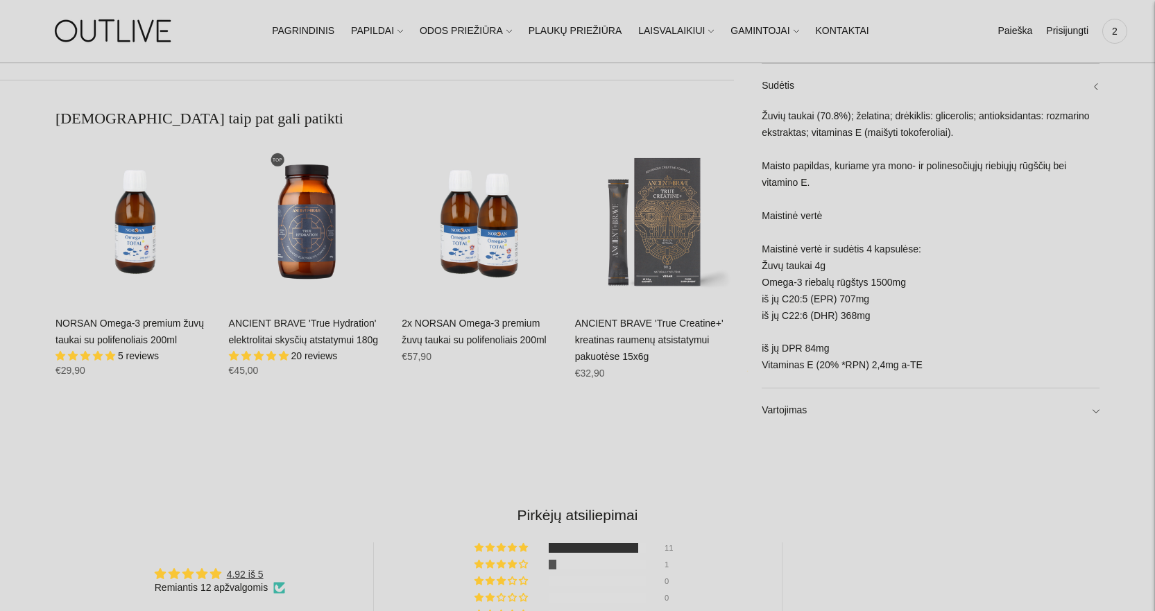
click at [894, 444] on div "NORSAN NORSAN Omega-3 žuvų taukai uždegimo mažinimui bei imunitetui kapsulės 12…" at bounding box center [577, 324] width 1155 height 2161
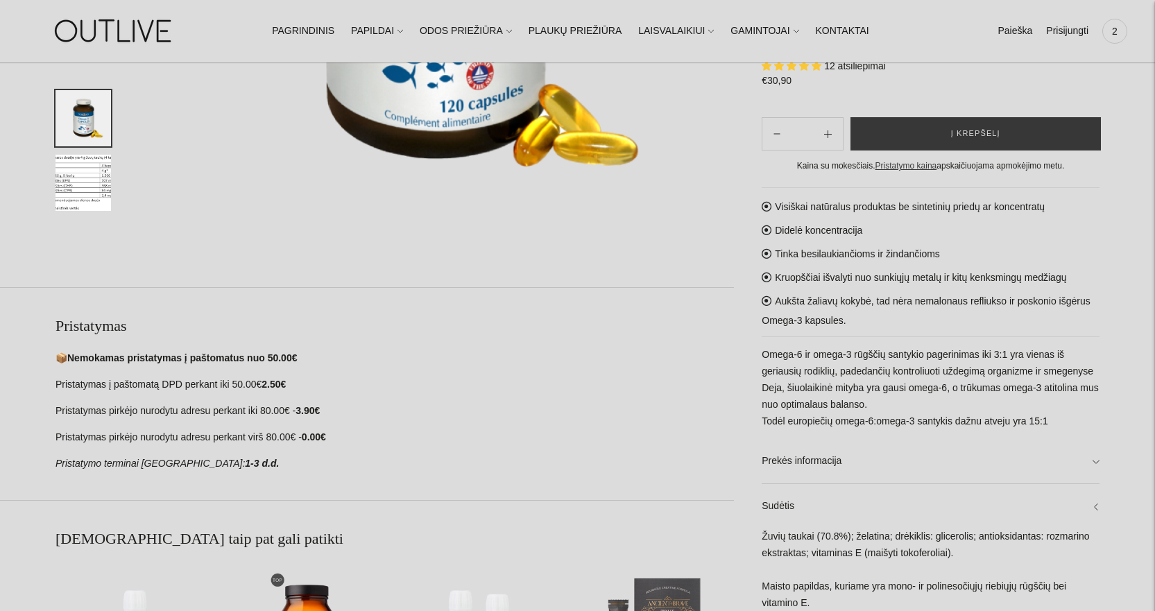
scroll to position [69, 0]
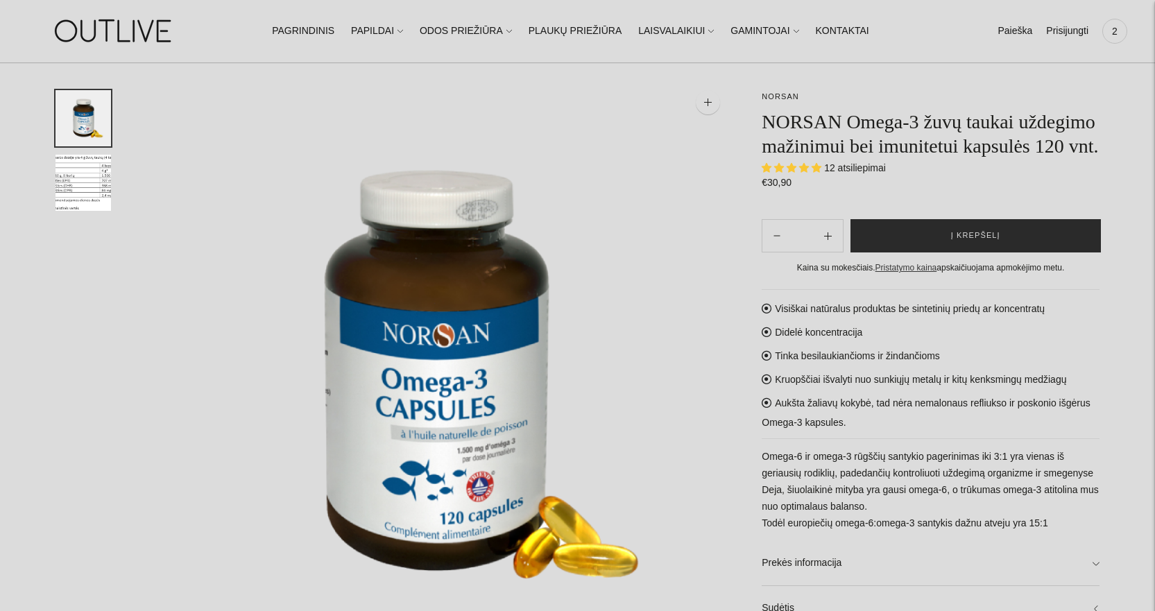
click at [922, 241] on button "Į krepšelį" at bounding box center [975, 235] width 251 height 33
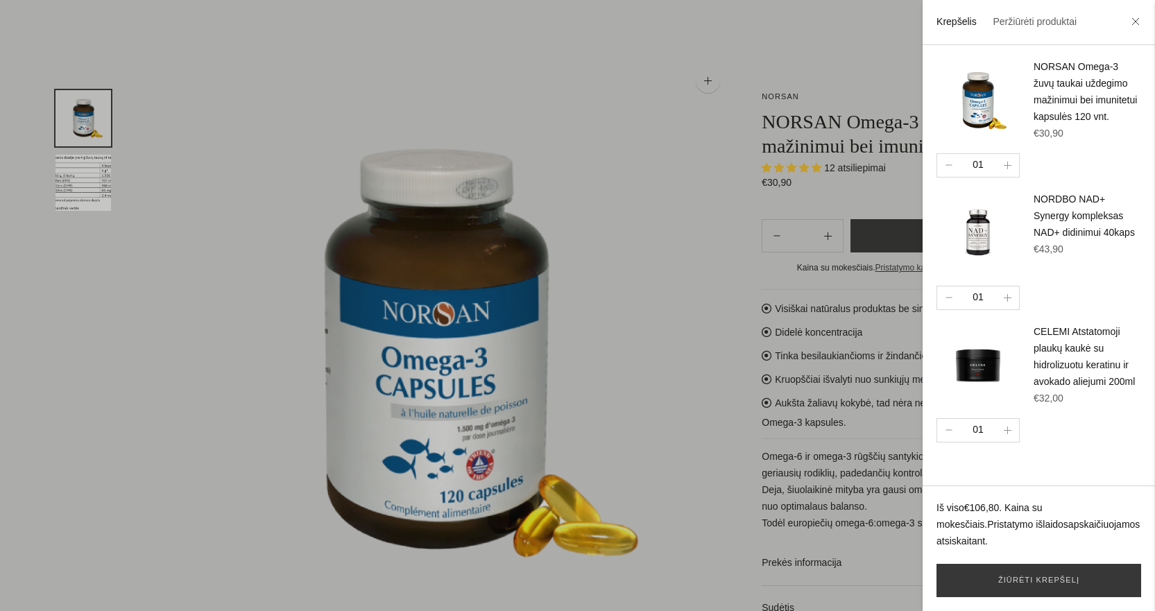
scroll to position [0, 0]
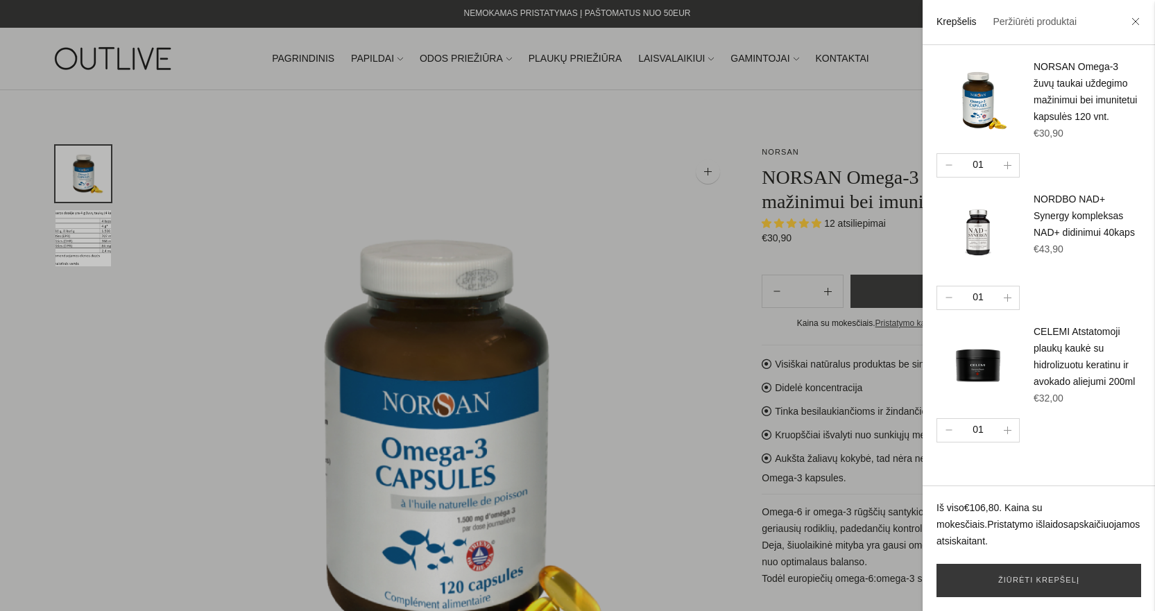
click at [428, 161] on div at bounding box center [577, 305] width 1155 height 611
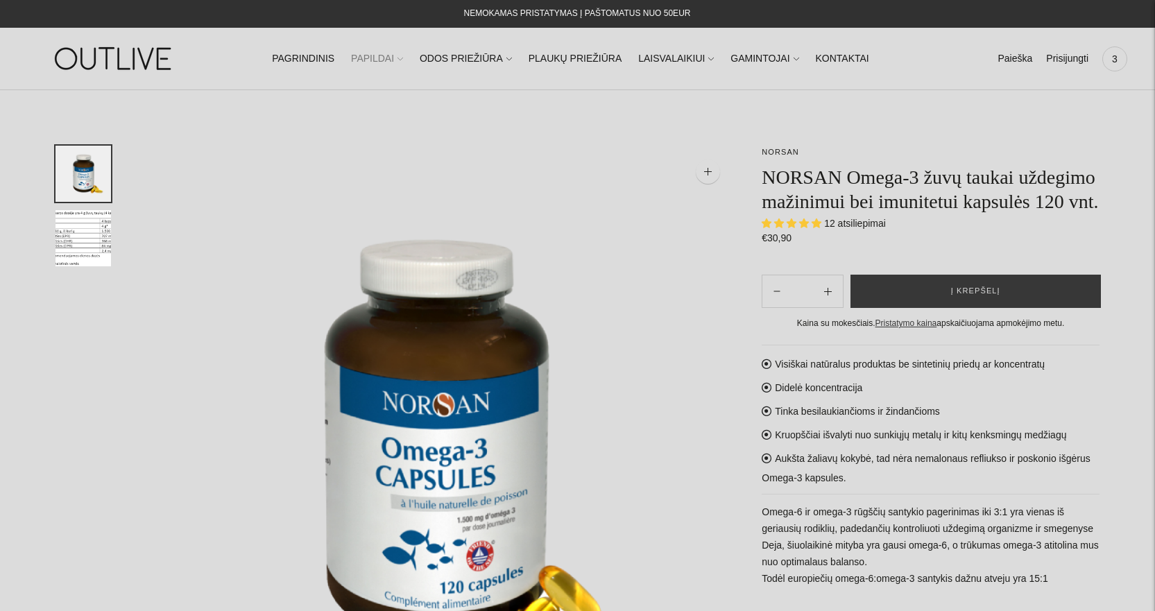
click at [393, 56] on link "PAPILDAI" at bounding box center [377, 59] width 52 height 31
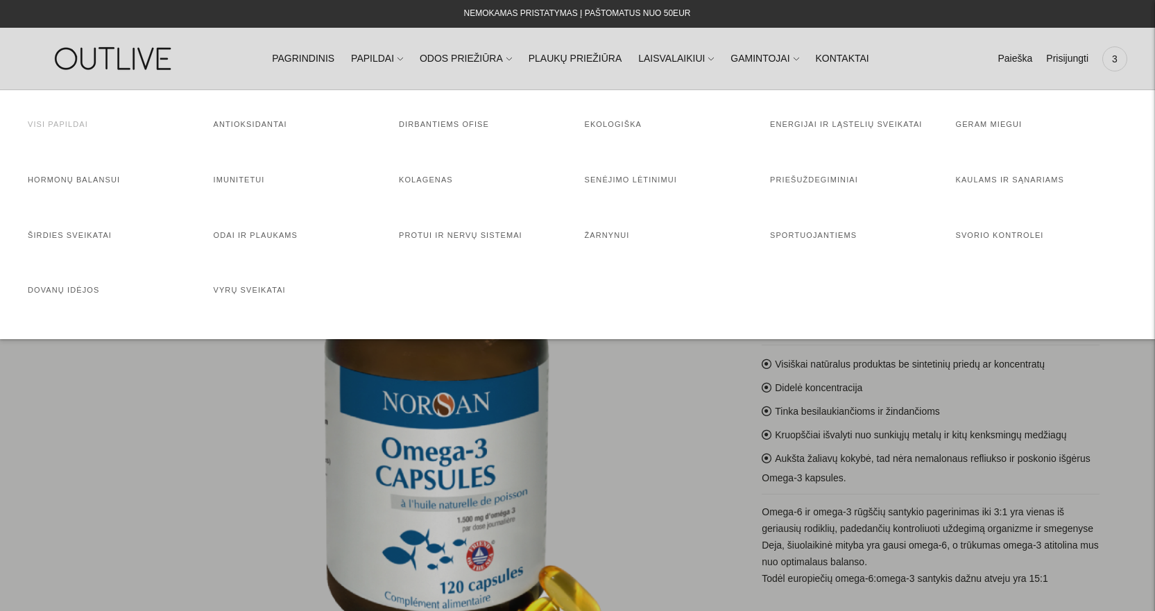
click at [77, 126] on link "Visi papildai" at bounding box center [58, 124] width 60 height 8
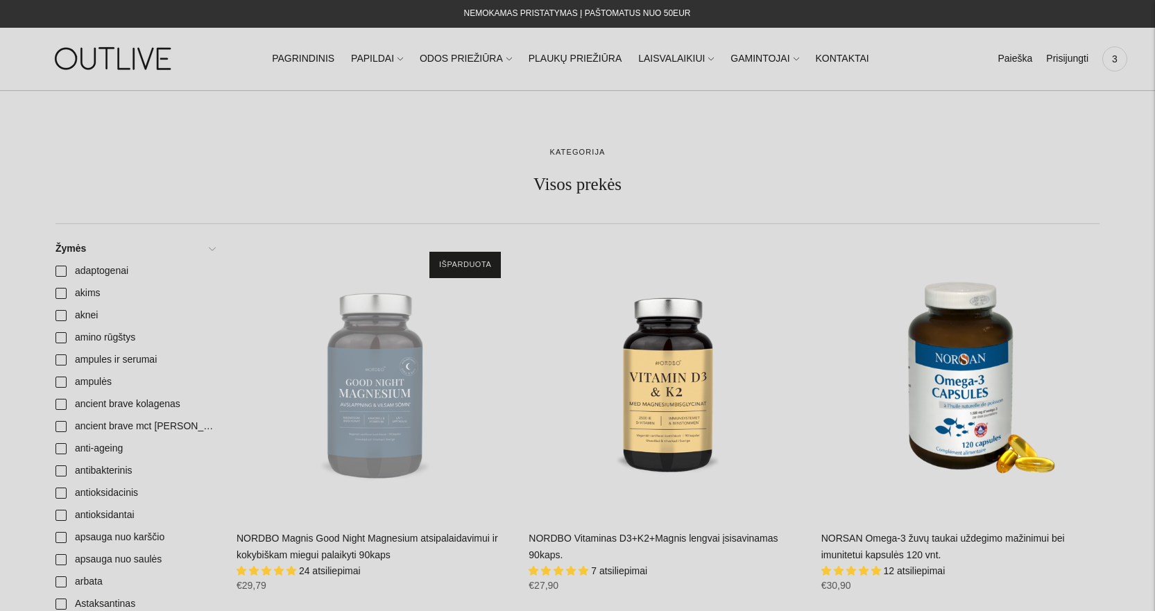
scroll to position [208, 0]
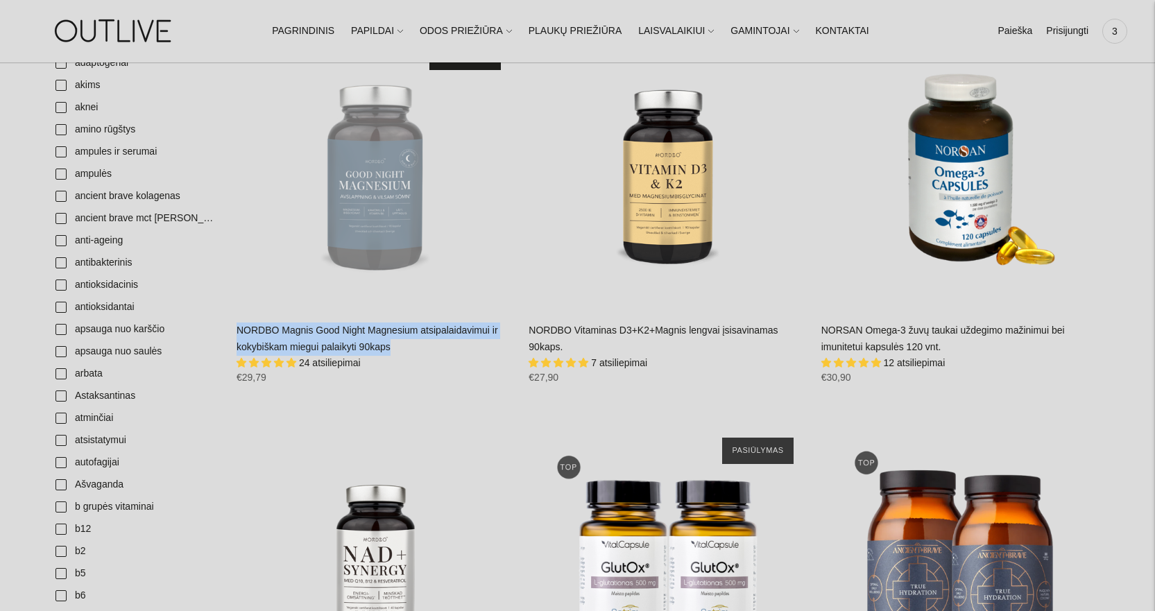
drag, startPoint x: 234, startPoint y: 325, endPoint x: 422, endPoint y: 346, distance: 188.5
copy link "NORDBO Magnis Good Night Magnesium atsipalaidavimui ir kokybiškam miegui palaik…"
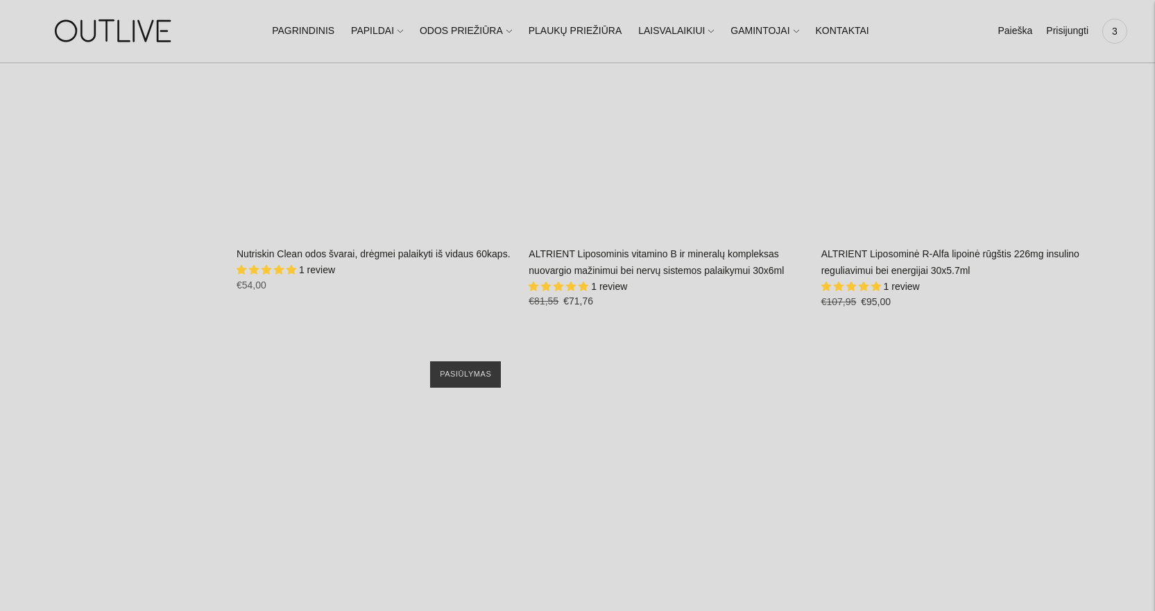
scroll to position [14150, 0]
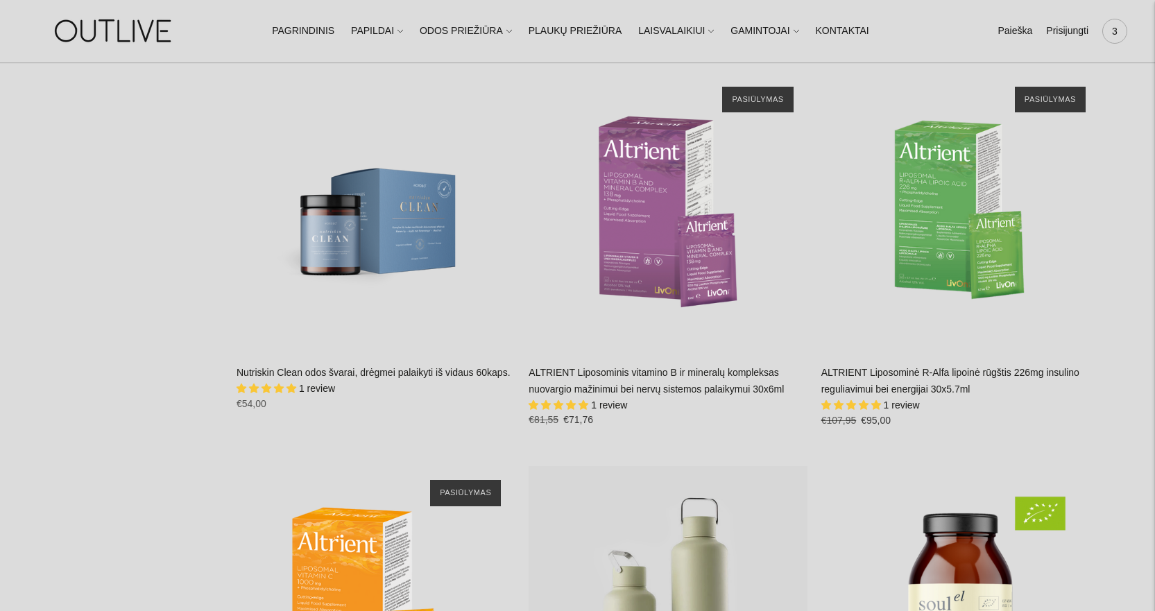
click at [1114, 36] on span "3" at bounding box center [1114, 31] width 19 height 19
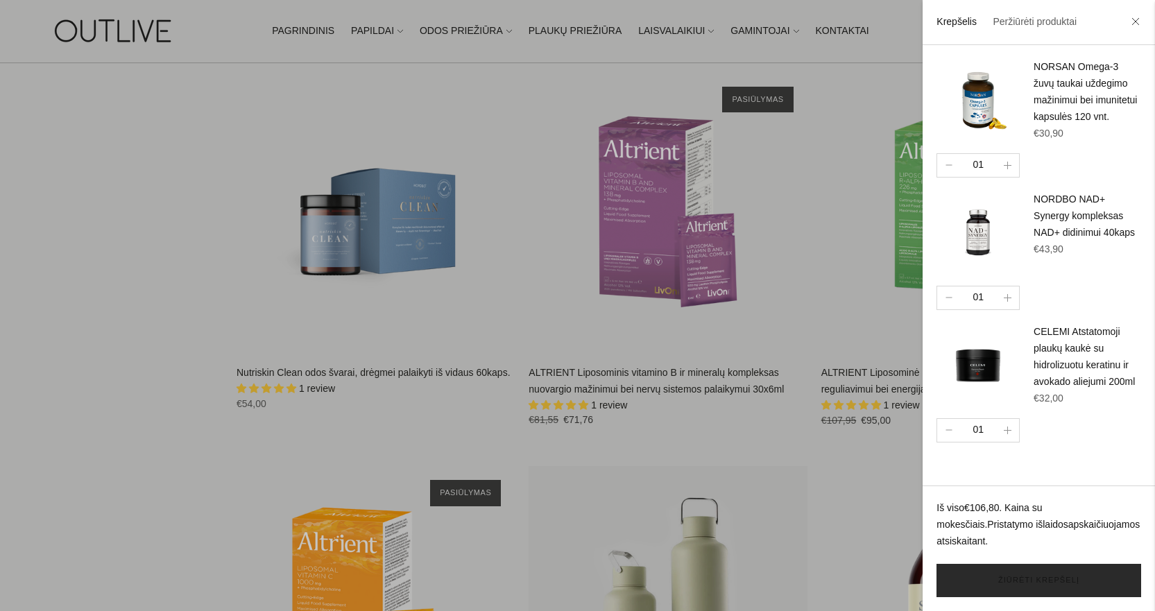
click at [1055, 581] on link "Žiūrėti krepšelį" at bounding box center [1038, 580] width 205 height 33
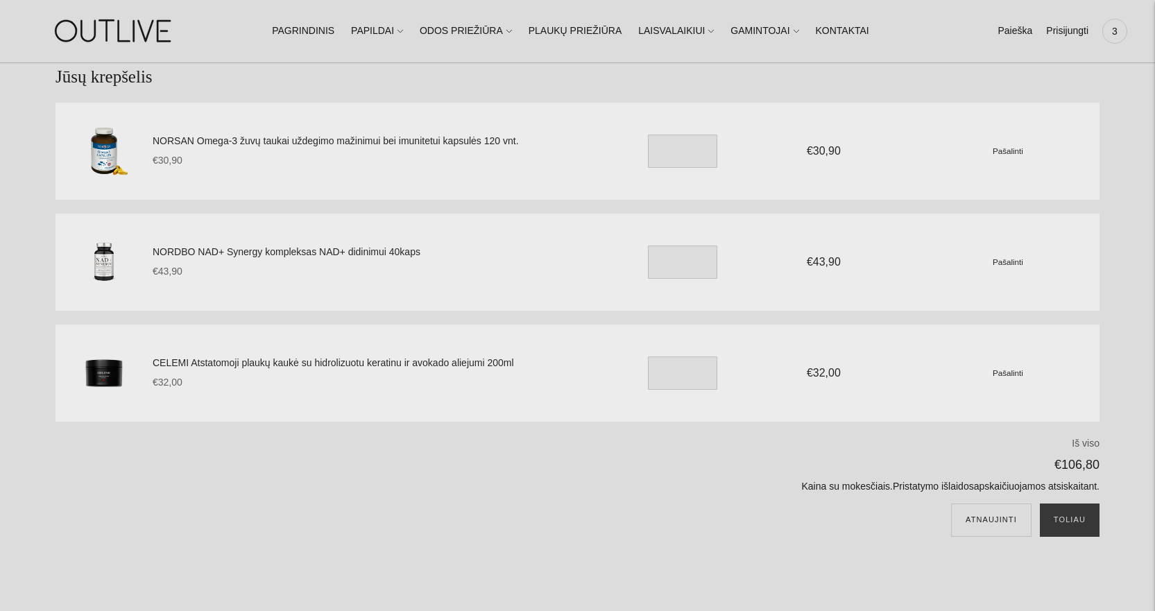
scroll to position [139, 0]
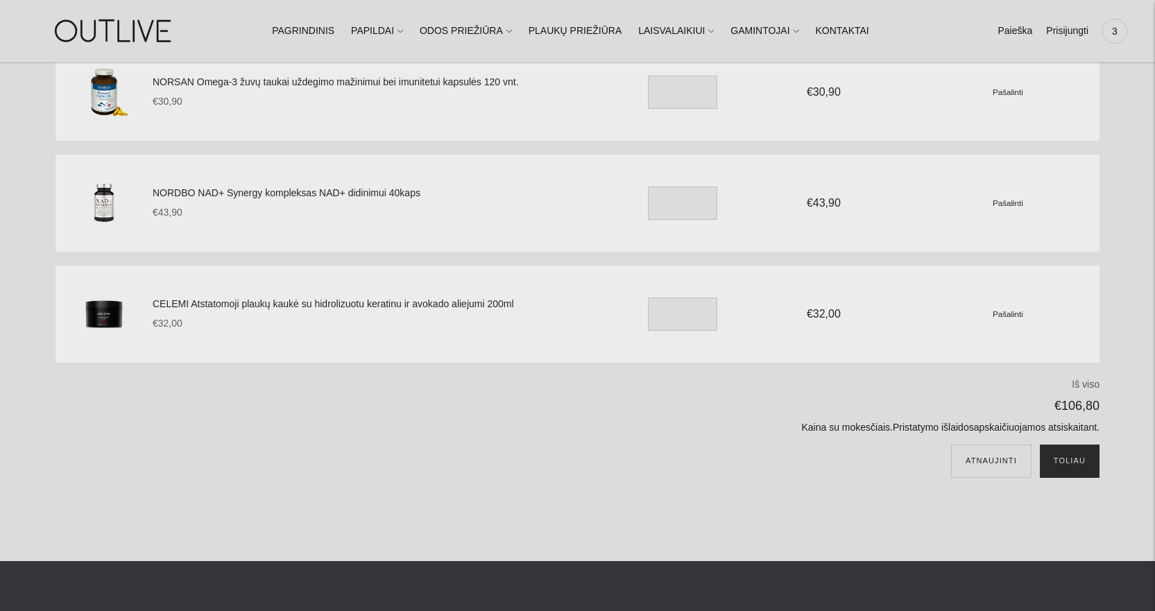
click at [1077, 460] on button "Toliau" at bounding box center [1070, 461] width 60 height 33
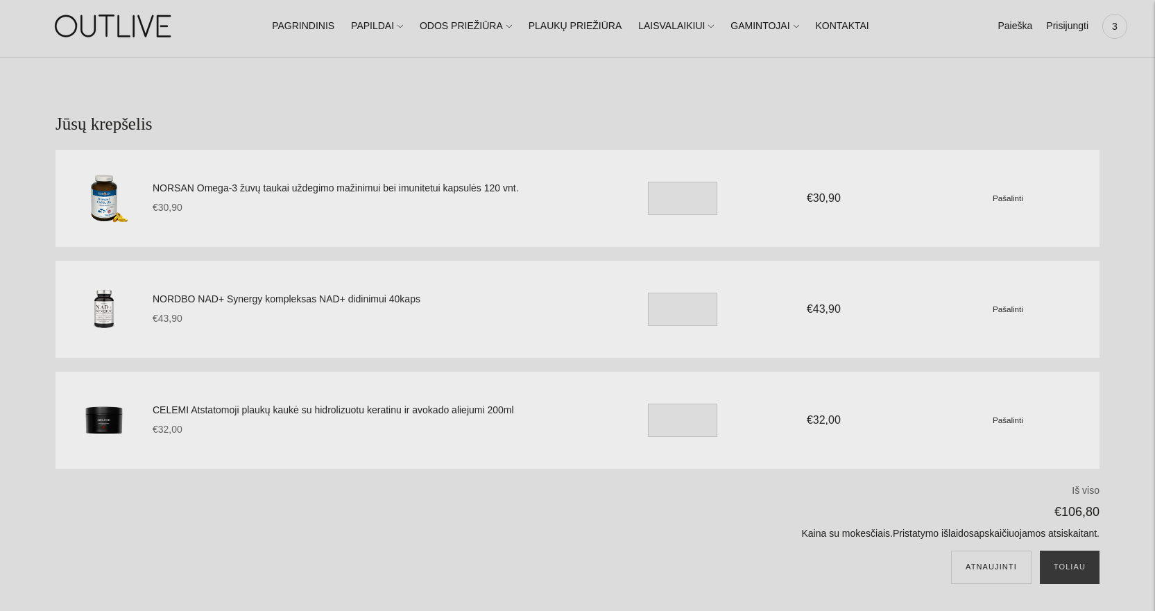
scroll to position [0, 0]
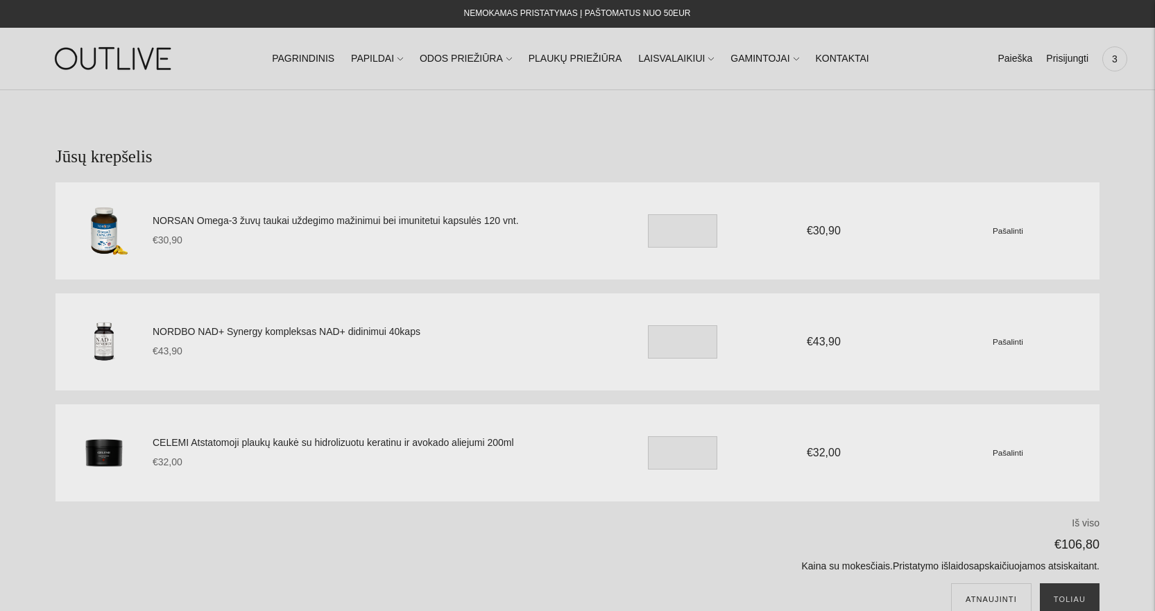
drag, startPoint x: 143, startPoint y: 327, endPoint x: 458, endPoint y: 342, distance: 315.2
click at [458, 342] on div "NORDBO NAD+ Synergy kompleksas NAD+ didinimui 40kaps €43,90 Unit price / per * …" at bounding box center [577, 341] width 1044 height 97
copy div "NORDBO NAD+ Synergy kompleksas NAD+ didinimui 40kaps €43,90"
click at [521, 331] on link "NORDBO NAD+ Synergy kompleksas NAD+ didinimui 40kaps" at bounding box center [379, 332] width 453 height 17
click at [1006, 230] on small "Pašalinti" at bounding box center [1008, 230] width 31 height 9
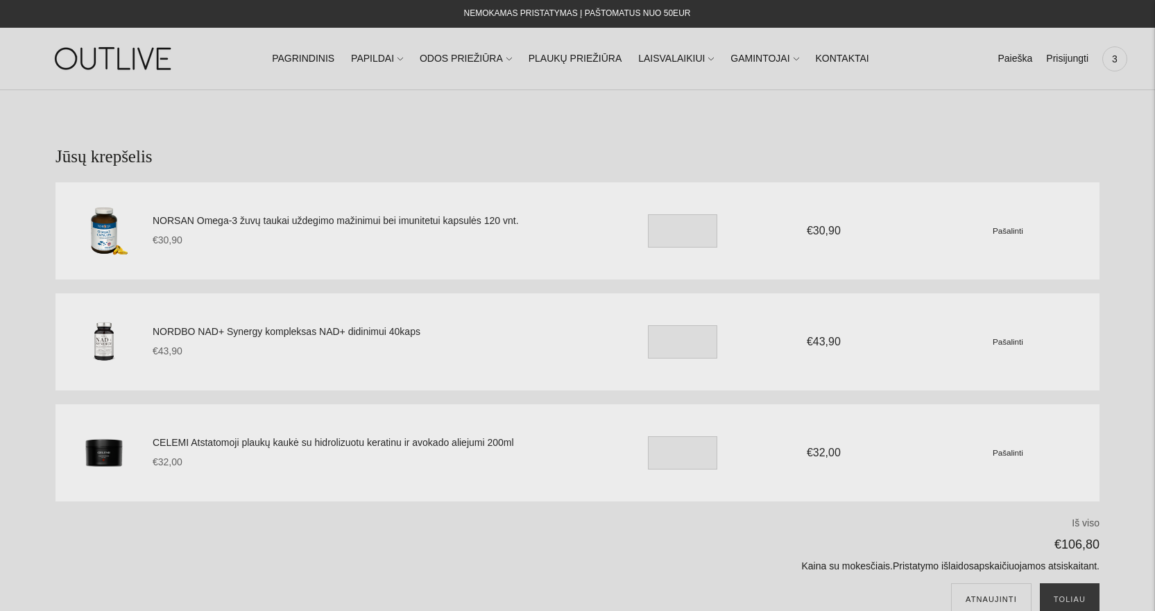
click at [392, 375] on div "NORDBO NAD+ Synergy kompleksas NAD+ didinimui 40kaps €43,90 Unit price / per * …" at bounding box center [577, 341] width 1044 height 97
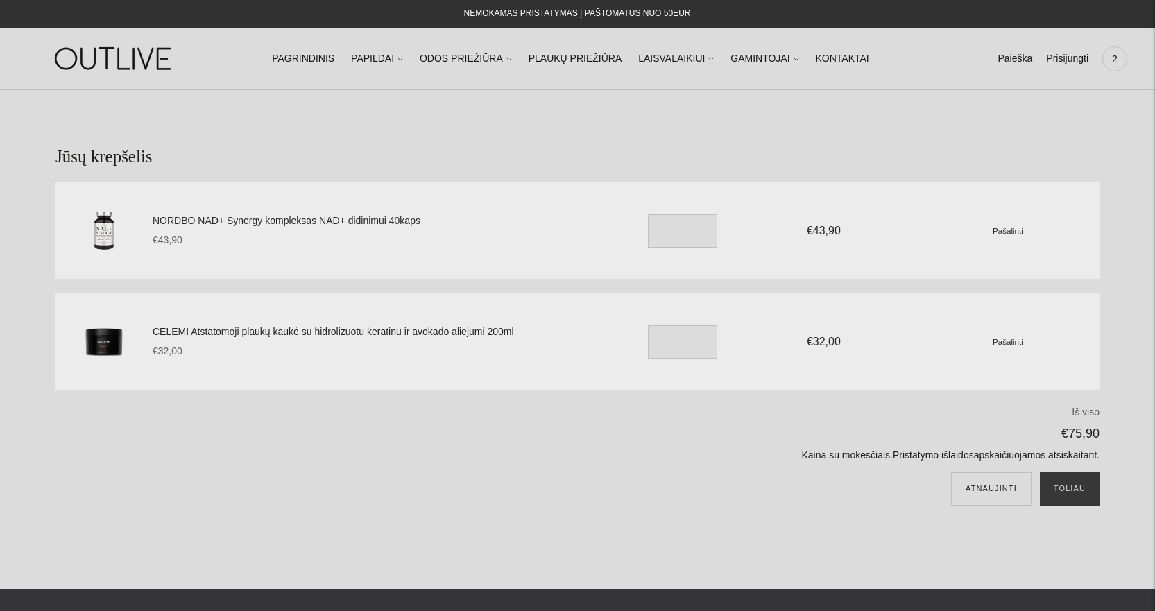
click at [304, 350] on div "€32,00 Unit price / per" at bounding box center [379, 351] width 453 height 17
click at [438, 316] on div "CELEMI Atstatomoji plaukų kaukė su hidrolizuotu keratinu ir avokado aliejumi 20…" at bounding box center [626, 342] width 947 height 64
click at [433, 332] on link "CELEMI Atstatomoji plaukų kaukė su hidrolizuotu keratinu ir avokado aliejumi 20…" at bounding box center [379, 332] width 453 height 17
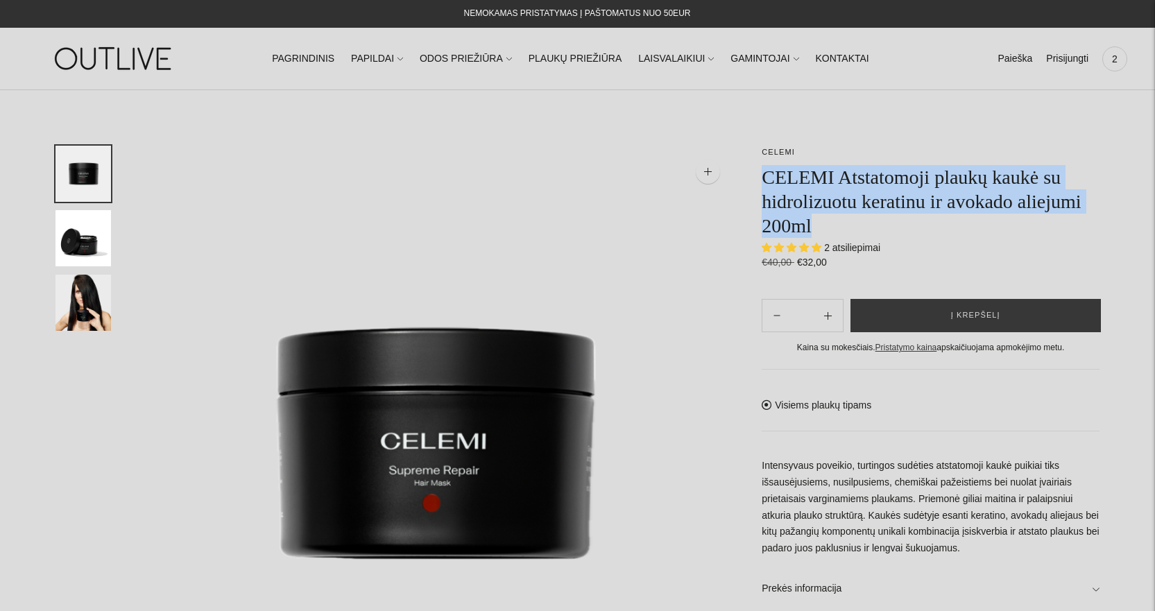
drag, startPoint x: 821, startPoint y: 217, endPoint x: 740, endPoint y: 181, distance: 88.8
copy h1 "CELEMI Atstatomoji plaukų kaukė su hidrolizuotu keratinu ir avokado aliejumi 20…"
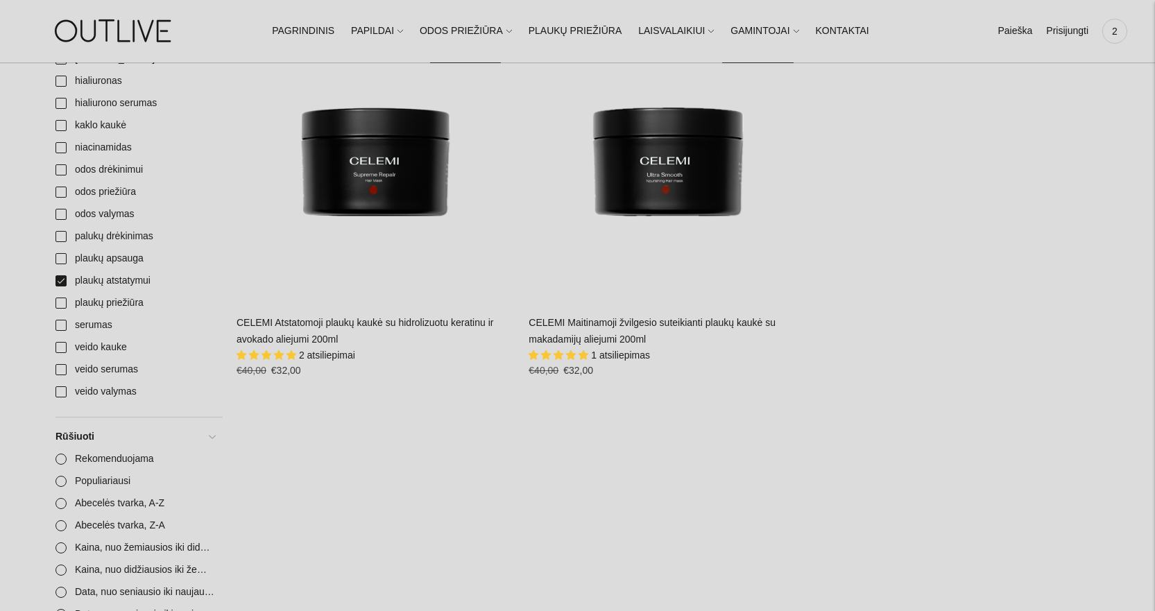
scroll to position [486, 0]
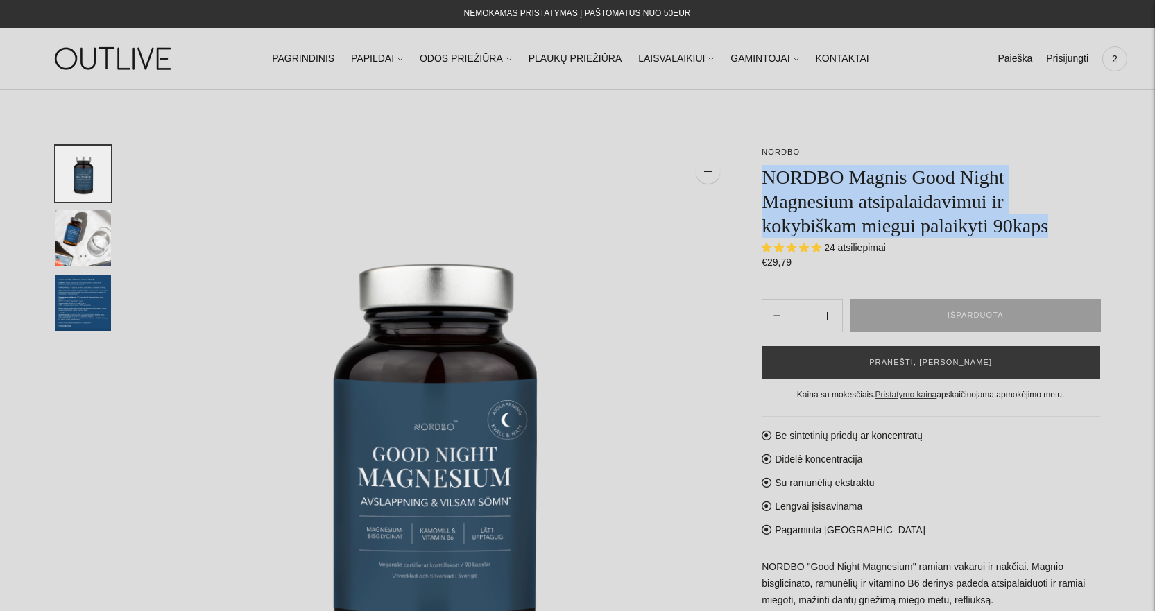
drag, startPoint x: 755, startPoint y: 171, endPoint x: 1046, endPoint y: 234, distance: 298.1
copy h1 "NORDBO Magnis Good Night Magnesium atsipalaidavimui ir kokybiškam miegui palaik…"
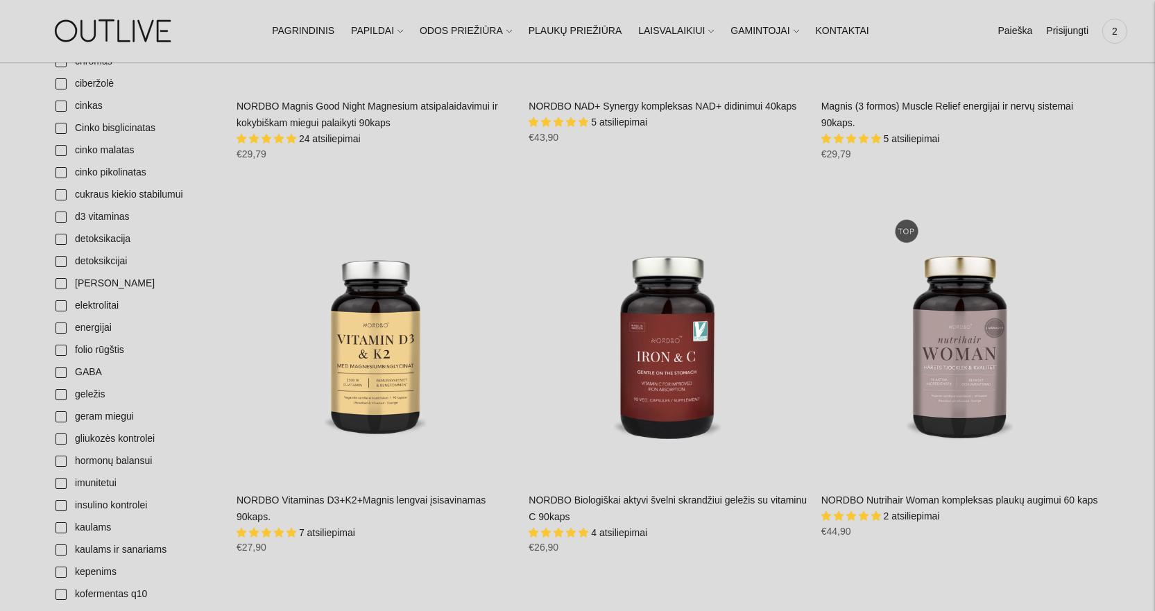
scroll to position [694, 0]
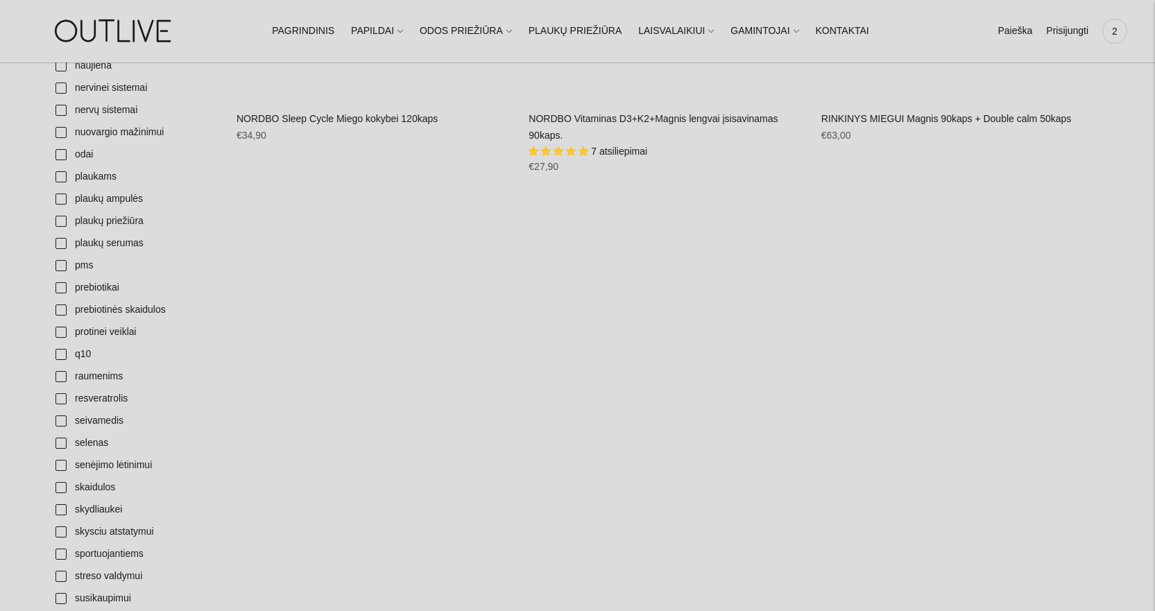
scroll to position [1595, 0]
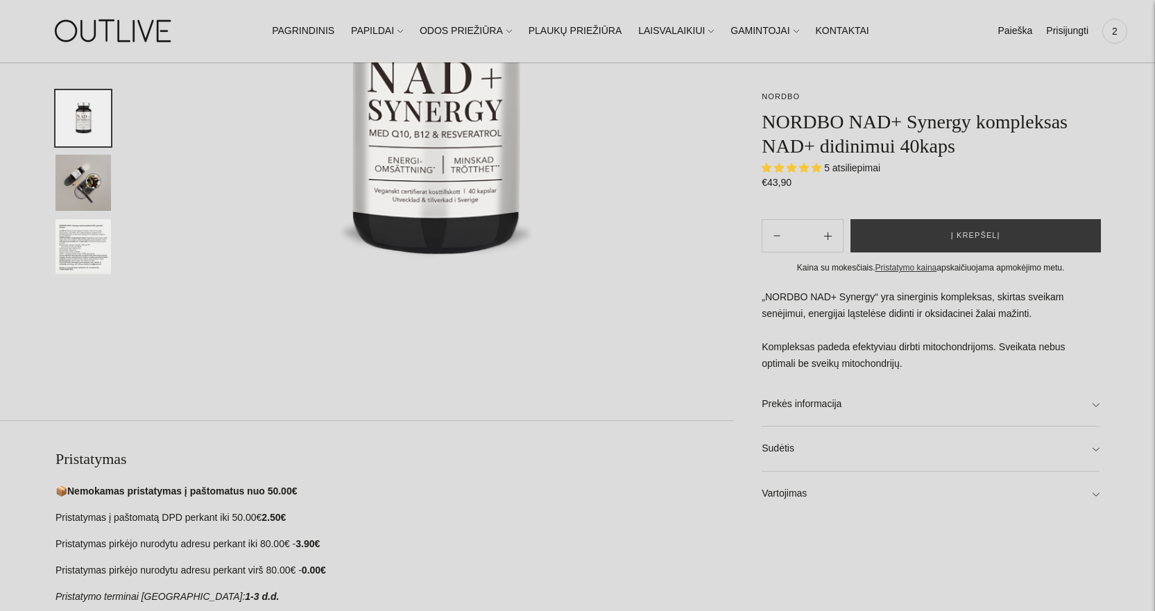
scroll to position [208, 0]
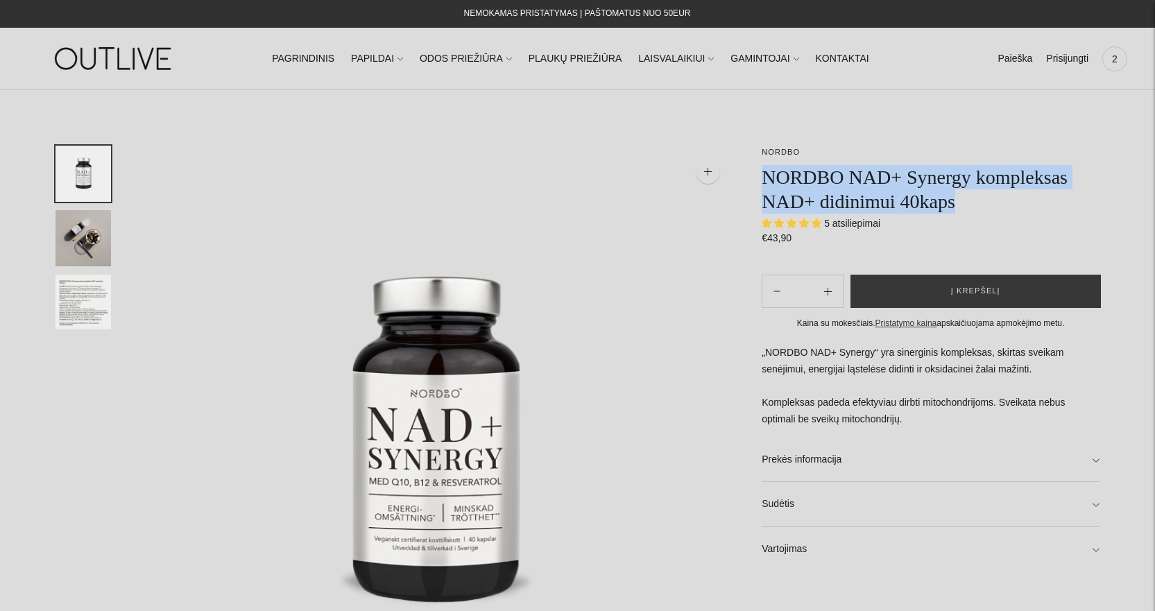
drag, startPoint x: 766, startPoint y: 174, endPoint x: 982, endPoint y: 202, distance: 216.8
copy h1 "NORDBO NAD+ Synergy kompleksas NAD+ didinimui 40kaps"
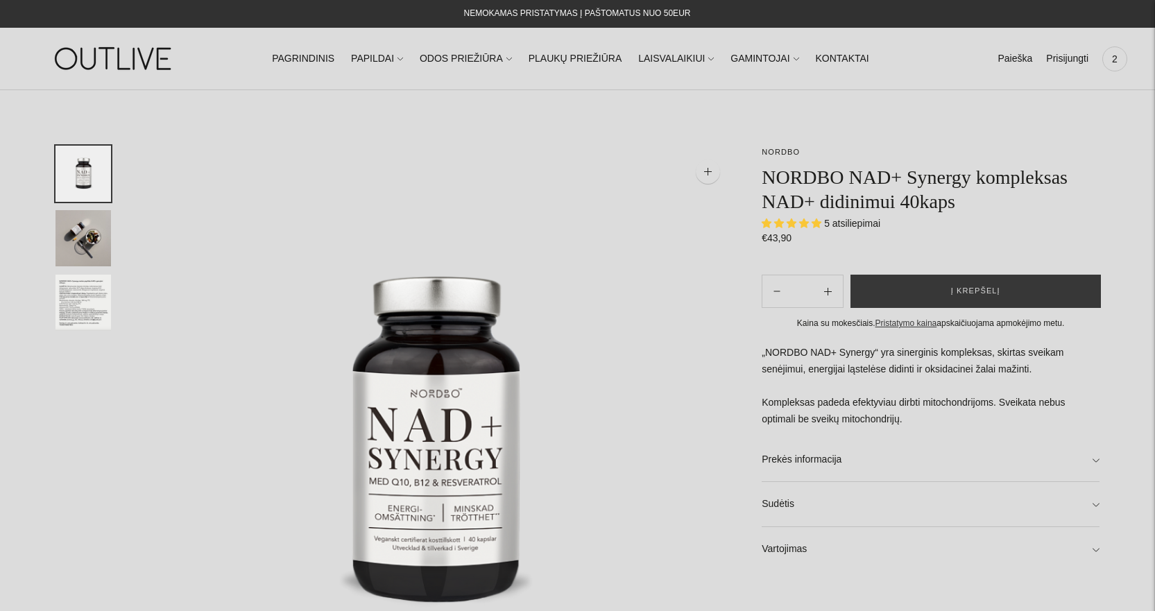
click at [598, 278] on img at bounding box center [436, 443] width 595 height 595
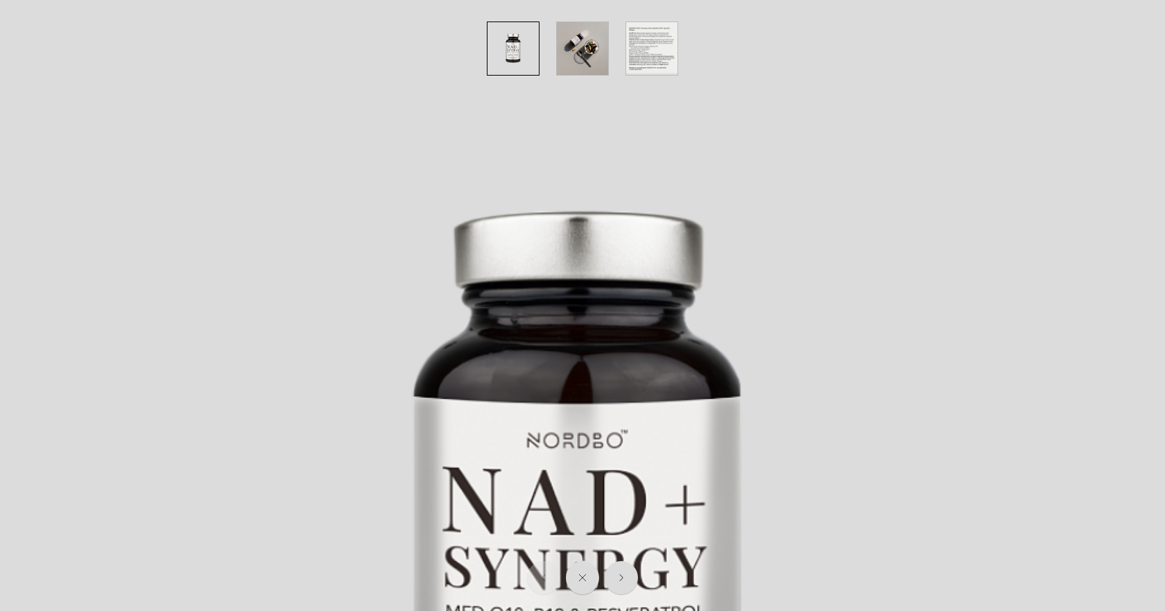
scroll to position [69, 0]
